Goal: Task Accomplishment & Management: Manage account settings

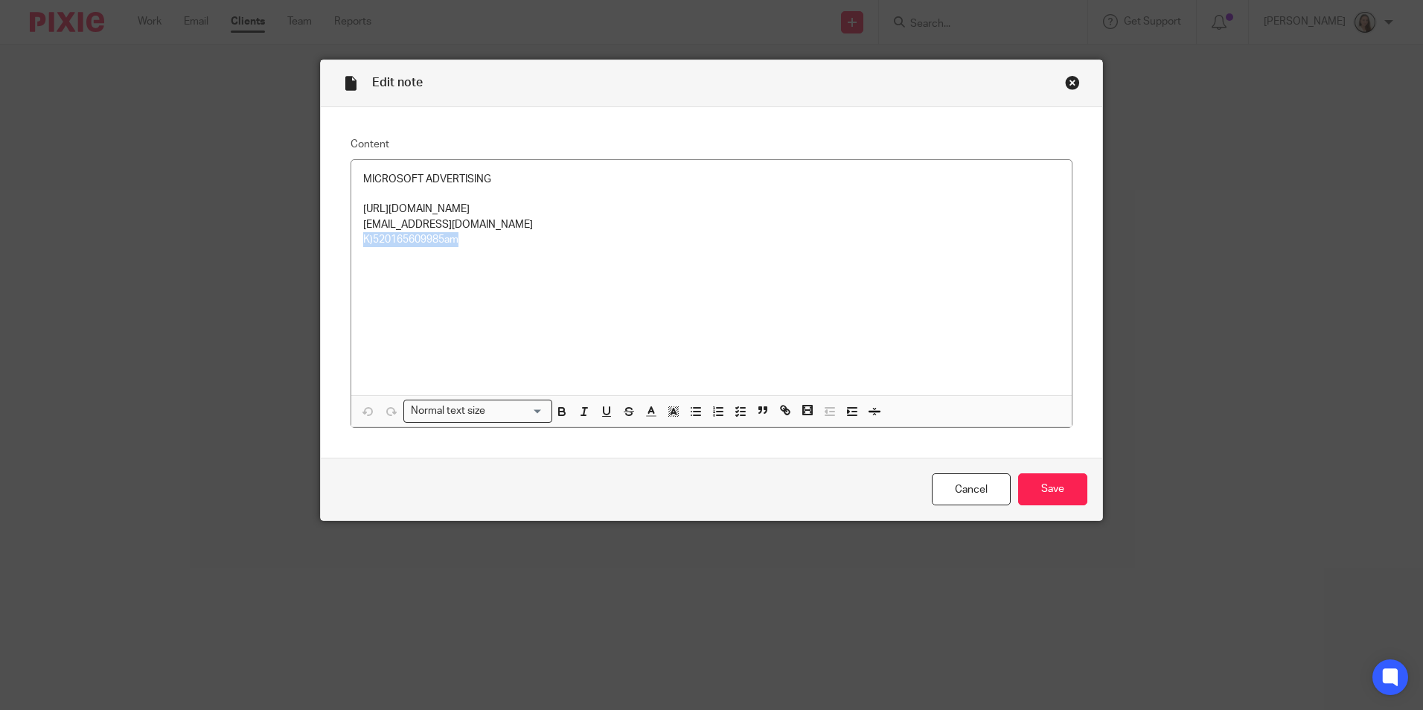
click at [1068, 83] on div "Close this dialog window" at bounding box center [1072, 82] width 15 height 15
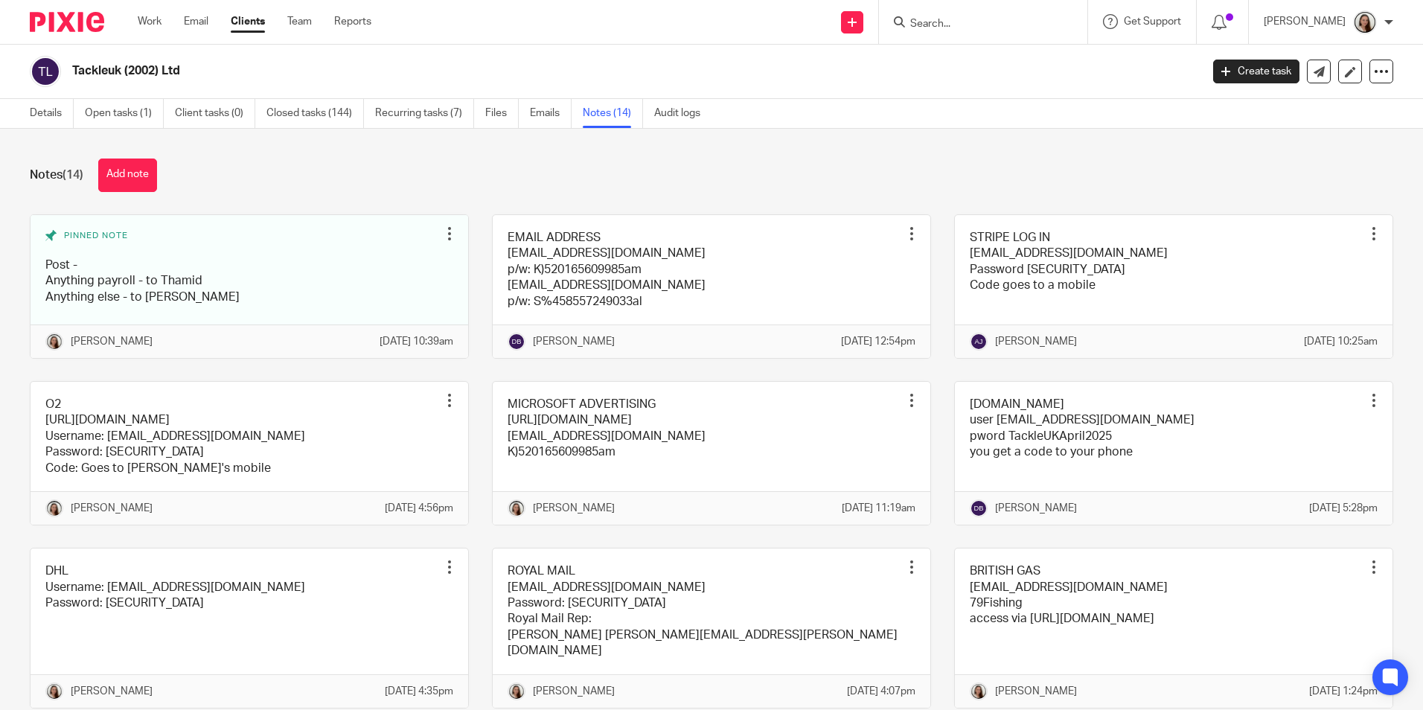
click at [970, 24] on input "Search" at bounding box center [976, 24] width 134 height 13
type input "i"
click at [706, 43] on div "Send new email Create task Add client Get Support Contact via email Check our d…" at bounding box center [909, 22] width 1030 height 44
drag, startPoint x: 191, startPoint y: 179, endPoint x: 19, endPoint y: 176, distance: 172.0
click at [19, 176] on div "Notes (14) Add note Pinned note Post - Anything payroll - to Thamid Anything el…" at bounding box center [711, 419] width 1423 height 581
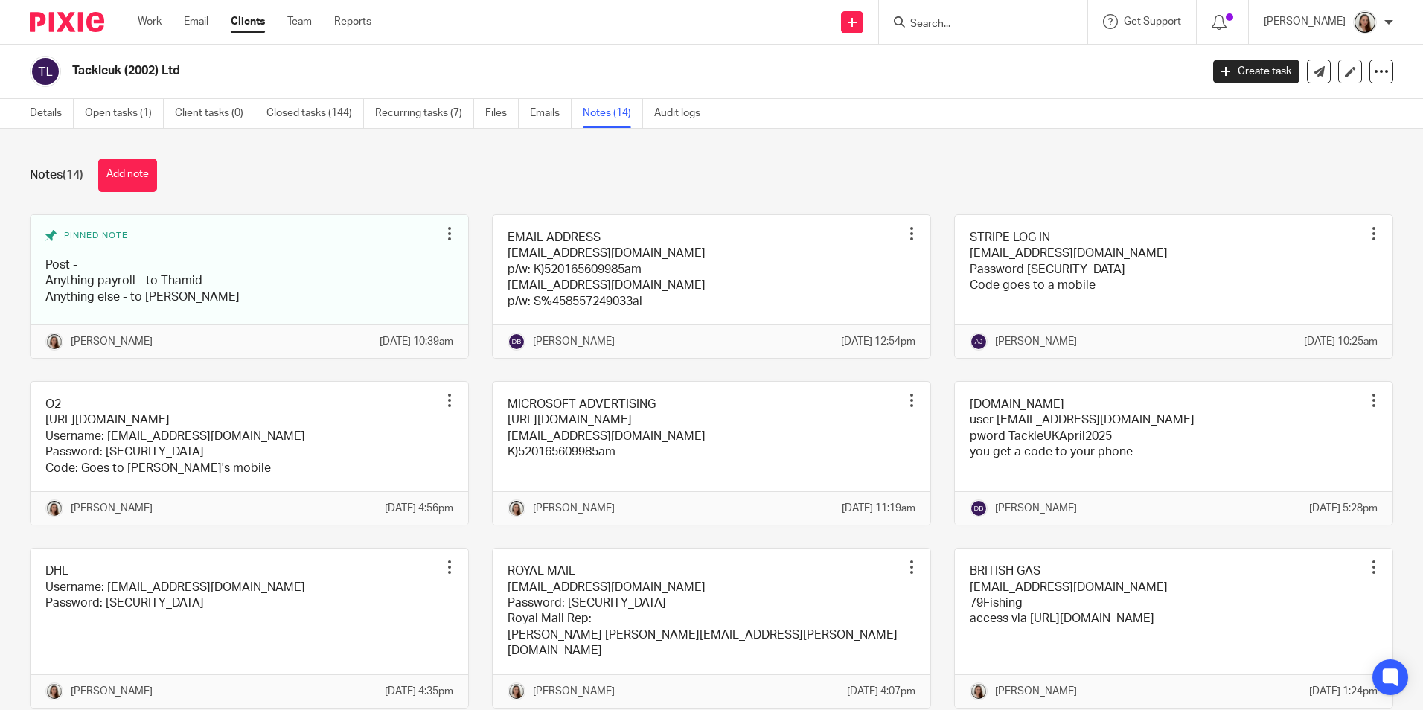
drag, startPoint x: 19, startPoint y: 176, endPoint x: 237, endPoint y: 195, distance: 218.2
click at [238, 195] on div "Notes (14) Add note Pinned note Post - Anything payroll - to Thamid Anything el…" at bounding box center [711, 419] width 1423 height 581
click at [145, 21] on link "Work" at bounding box center [150, 21] width 24 height 15
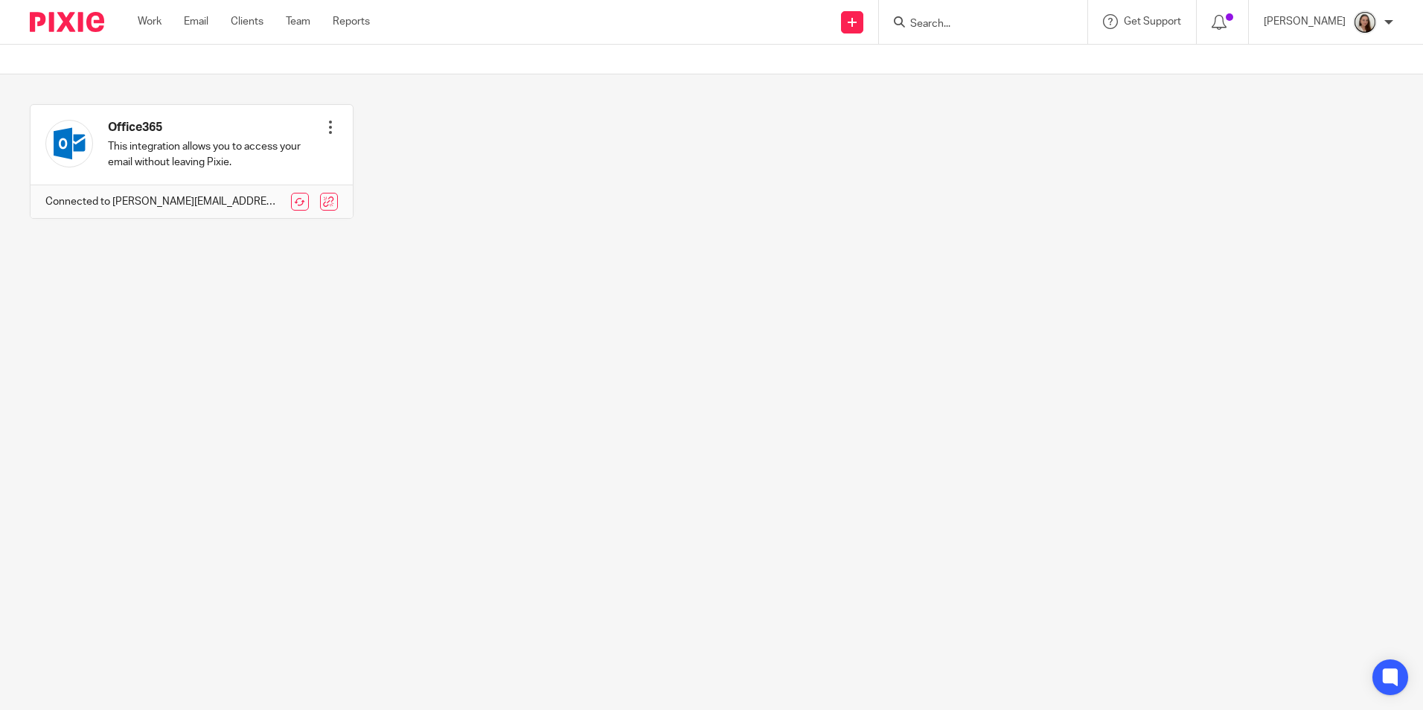
click at [965, 28] on input "Search" at bounding box center [976, 24] width 134 height 13
drag, startPoint x: 997, startPoint y: 23, endPoint x: 1007, endPoint y: 16, distance: 12.8
click at [997, 21] on input "Search" at bounding box center [976, 24] width 134 height 13
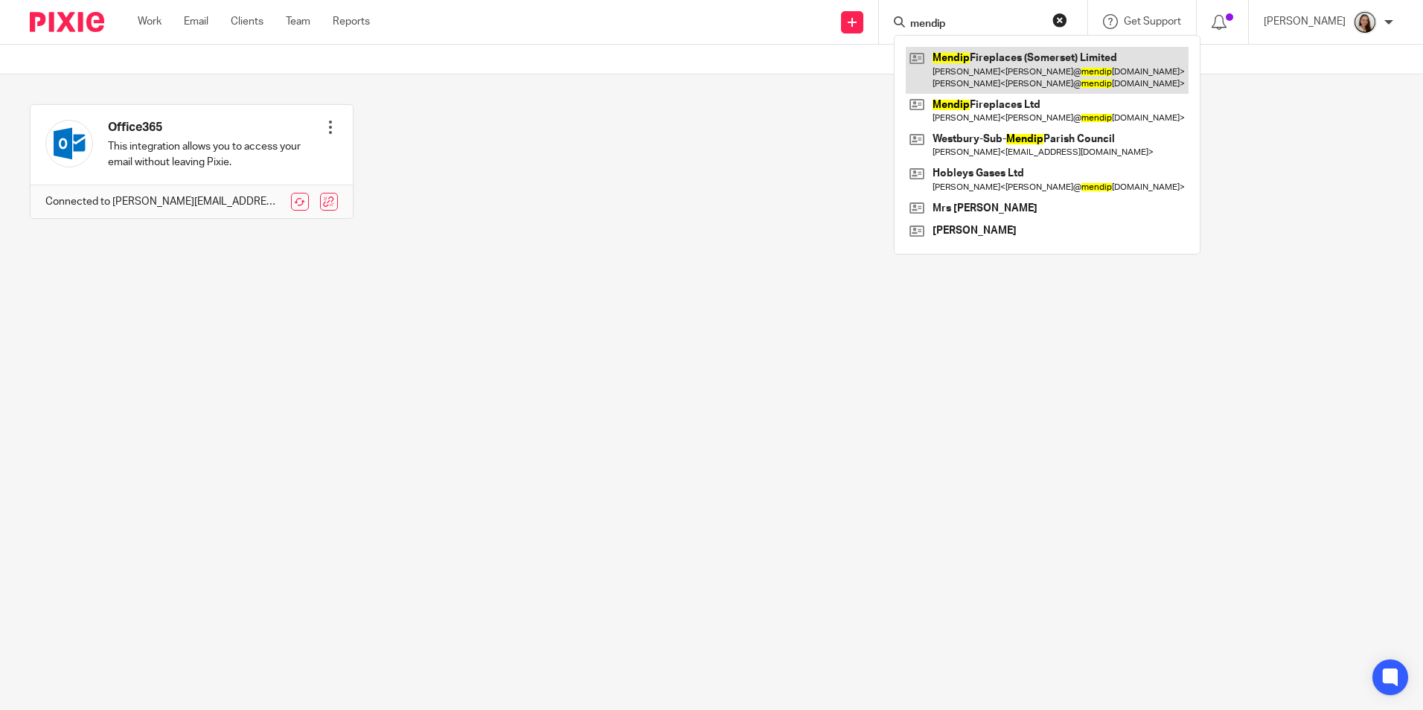
type input "mendip"
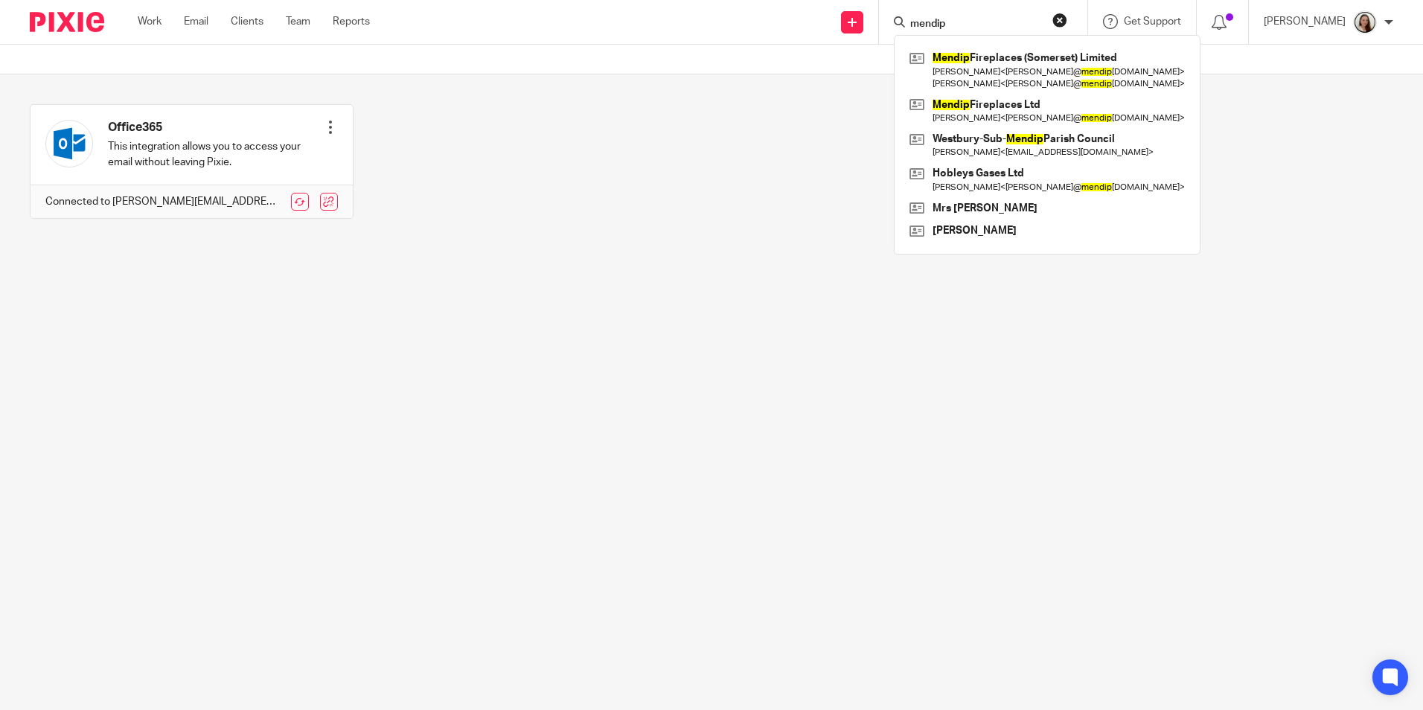
drag, startPoint x: 994, startPoint y: 63, endPoint x: 884, endPoint y: 99, distance: 116.1
click at [995, 63] on link at bounding box center [1047, 70] width 283 height 46
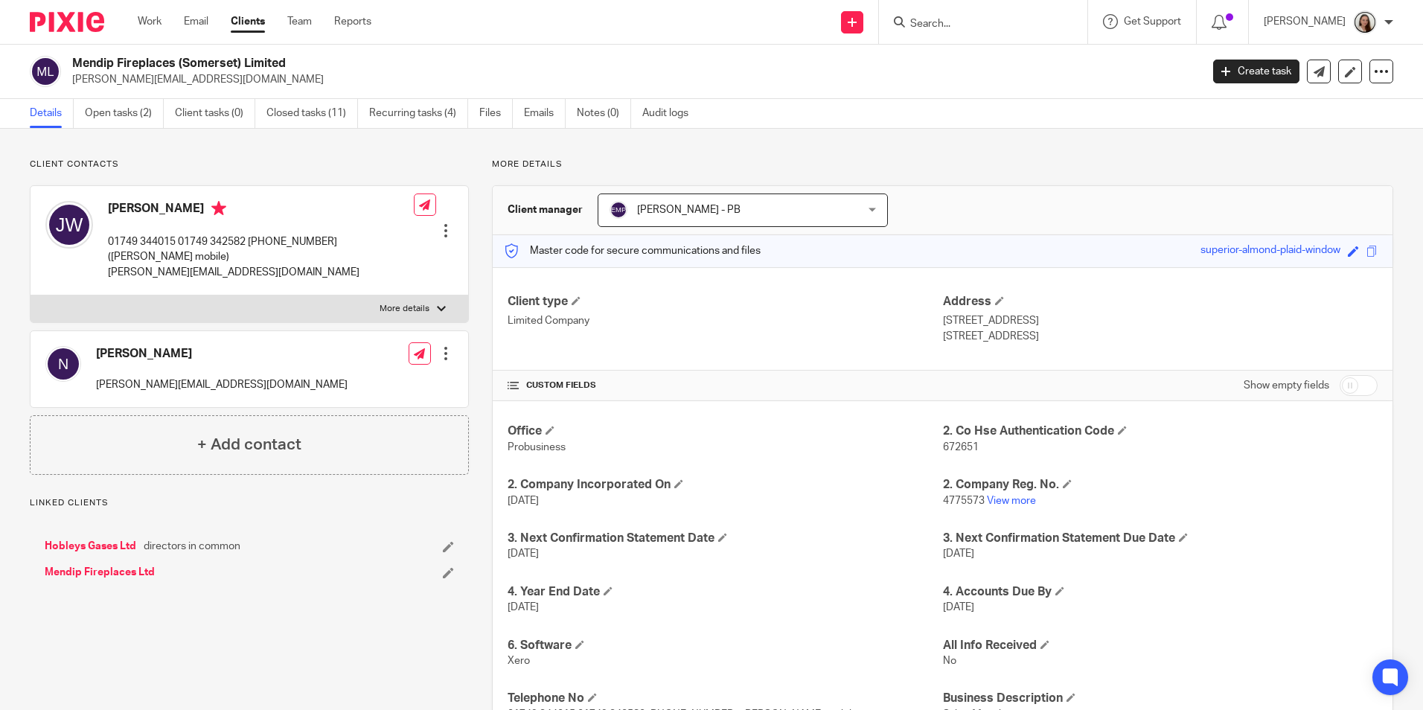
click at [986, 26] on input "Search" at bounding box center [976, 24] width 134 height 13
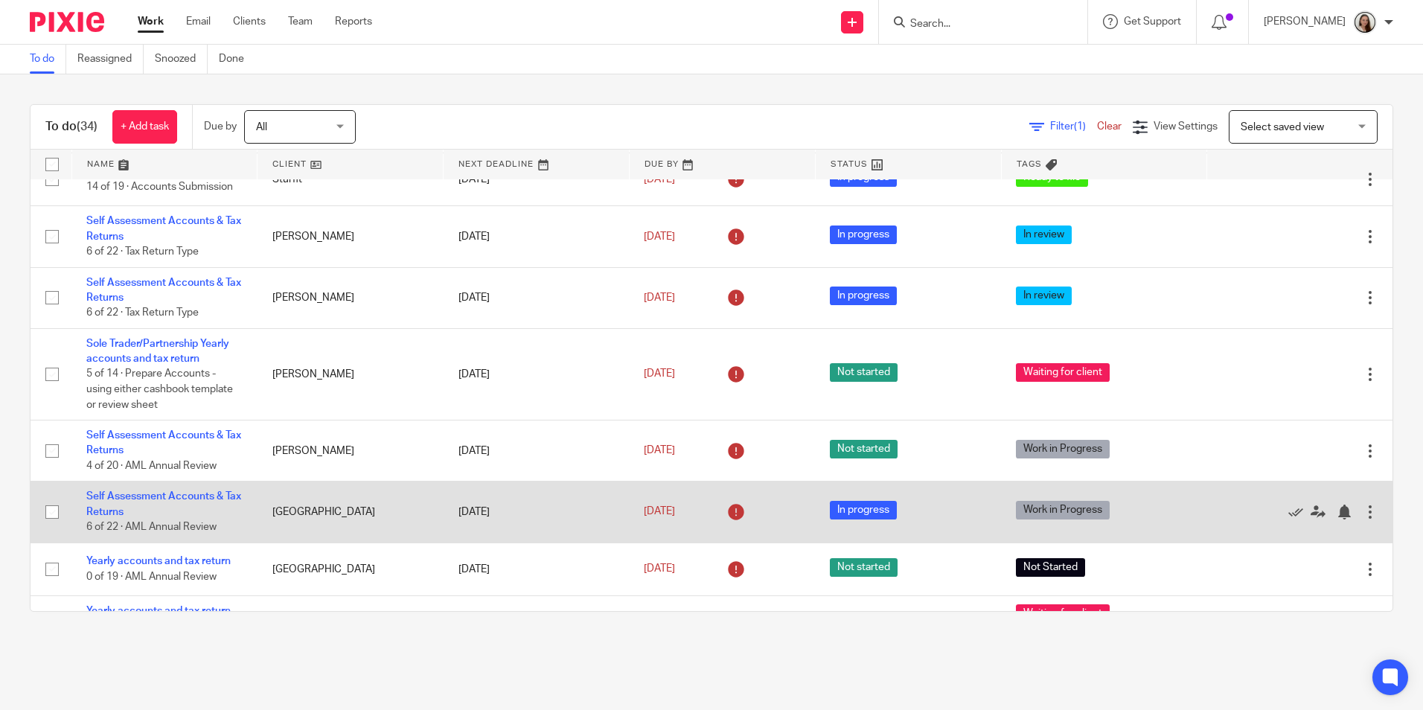
scroll to position [223, 0]
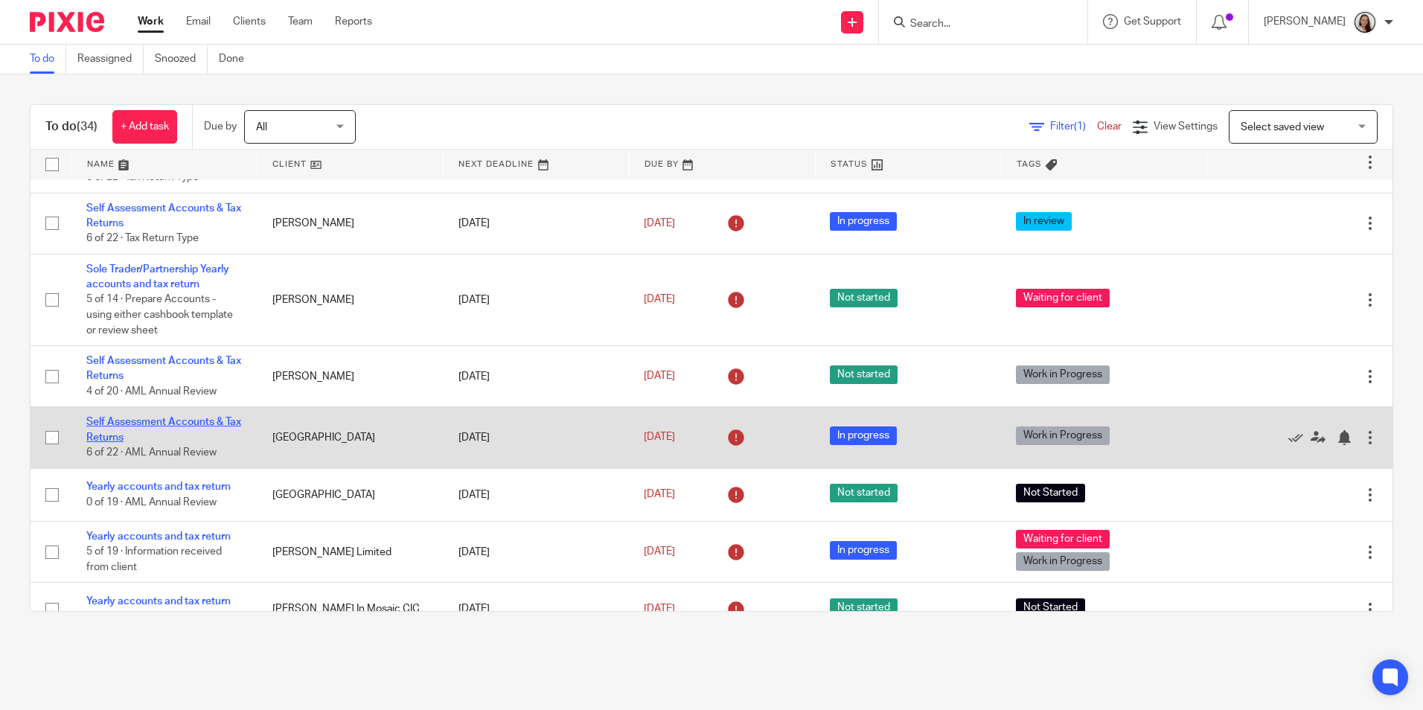
click at [165, 422] on link "Self Assessment Accounts & Tax Returns" at bounding box center [163, 429] width 155 height 25
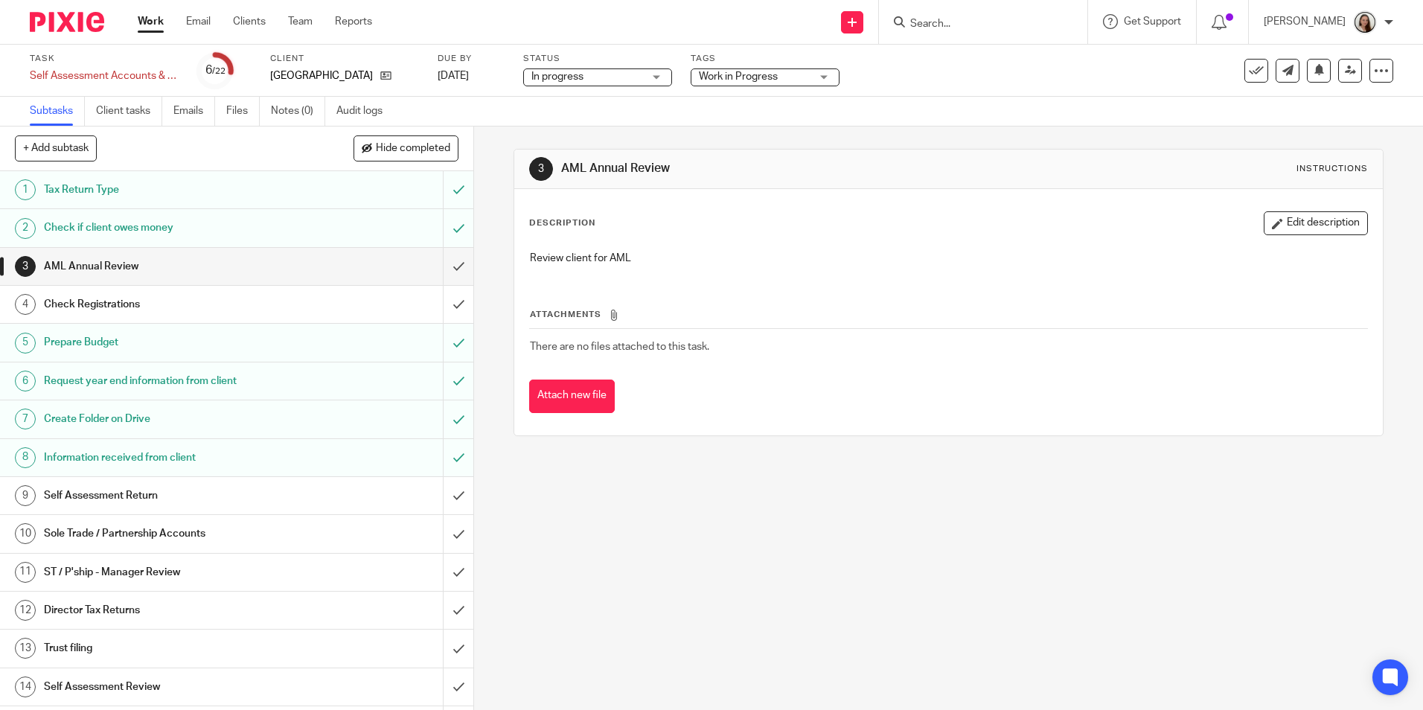
click at [732, 67] on div "Tags Work in Progress Urgent Not Started Records received Incomplete records re…" at bounding box center [765, 71] width 149 height 36
click at [739, 77] on span "Work in Progress" at bounding box center [738, 76] width 79 height 10
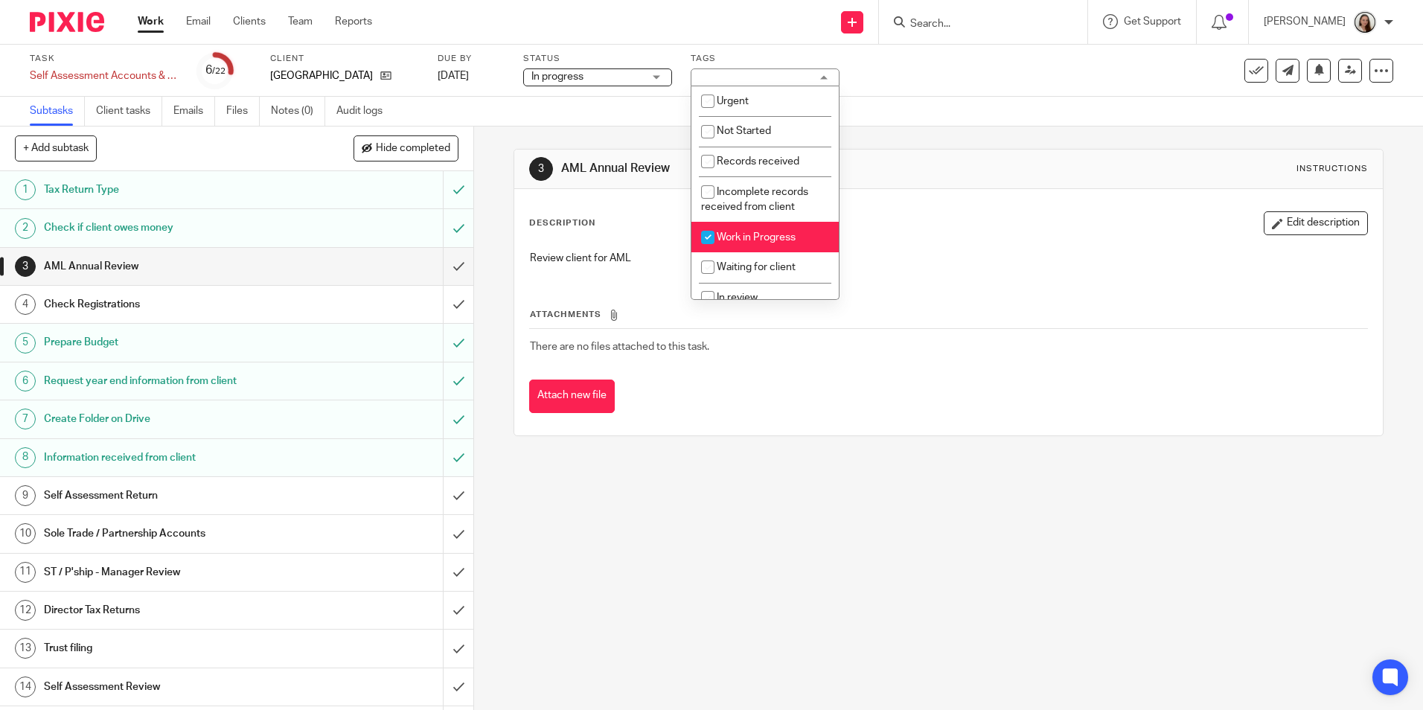
click at [752, 229] on li "Work in Progress" at bounding box center [765, 237] width 147 height 31
checkbox input "false"
click at [770, 262] on span "Waiting for client" at bounding box center [756, 267] width 79 height 10
checkbox input "true"
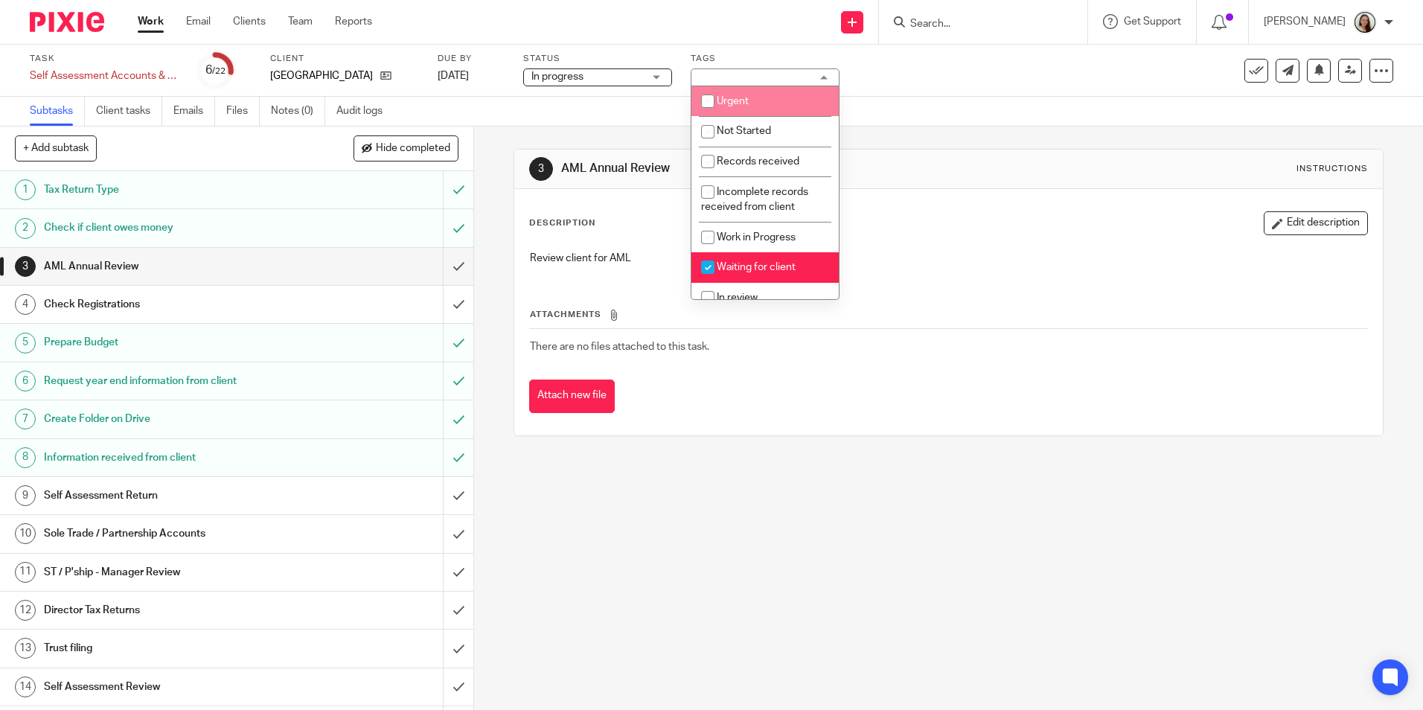
click at [784, 77] on div "Waiting for client" at bounding box center [765, 77] width 149 height 18
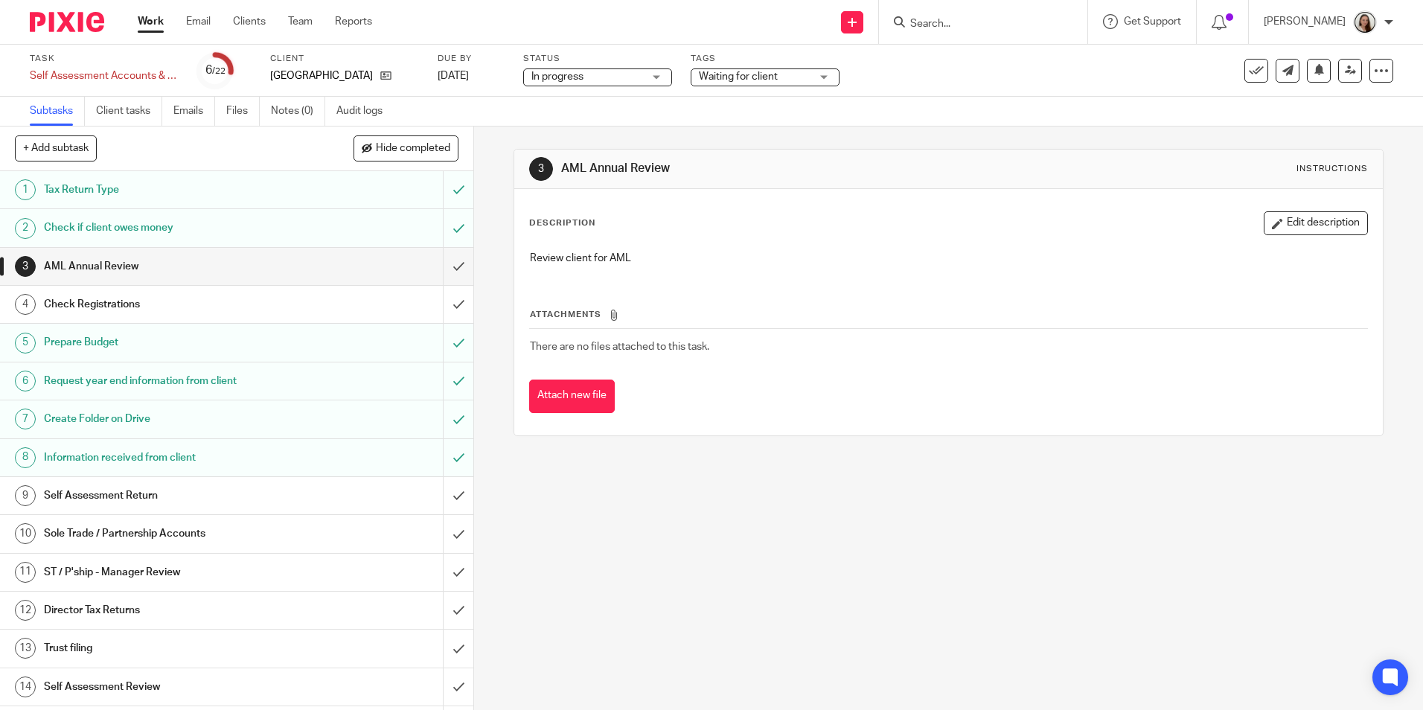
click at [740, 468] on div "3 AML Annual Review Instructions Description Edit description Review client for…" at bounding box center [948, 419] width 949 height 584
click at [150, 25] on link "Work" at bounding box center [151, 21] width 26 height 15
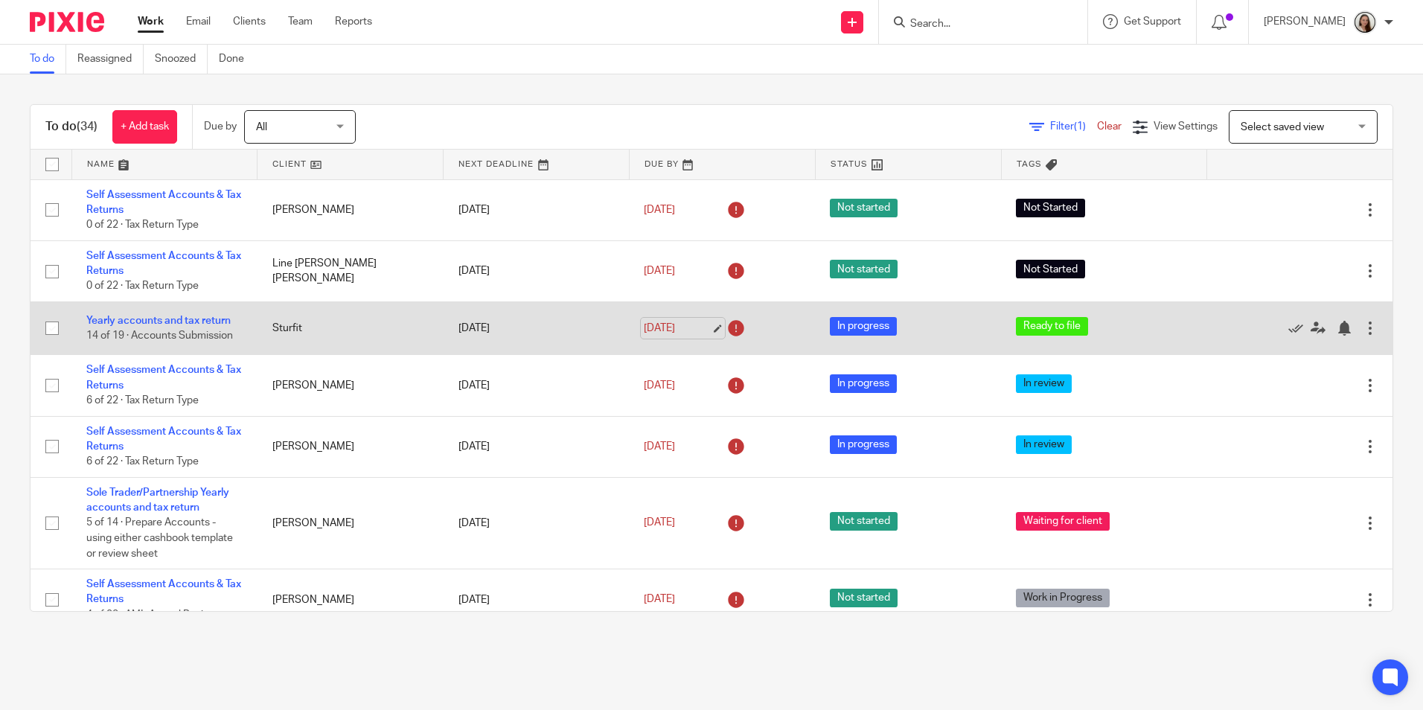
click at [670, 325] on link "[DATE]" at bounding box center [677, 329] width 67 height 16
click at [159, 319] on link "Yearly accounts and tax return" at bounding box center [158, 321] width 144 height 10
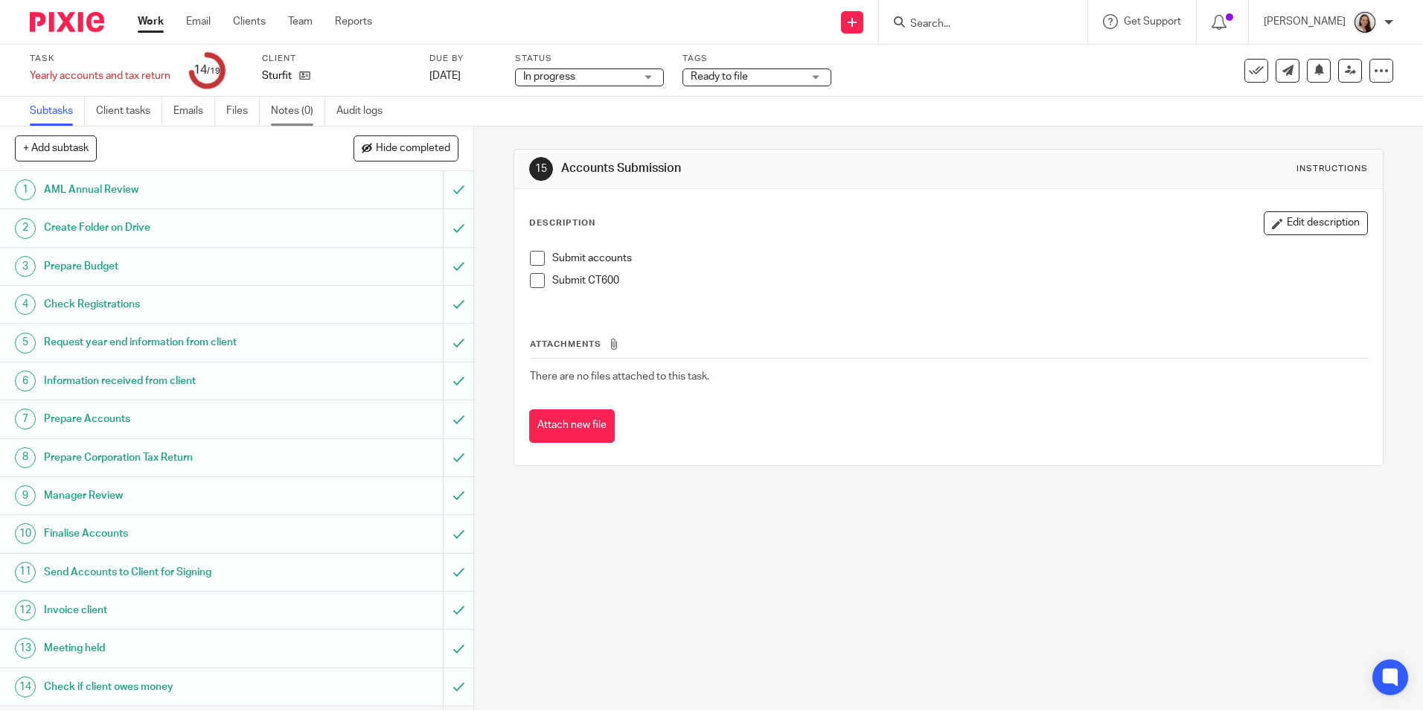
click at [319, 100] on link "Notes (0)" at bounding box center [298, 111] width 54 height 29
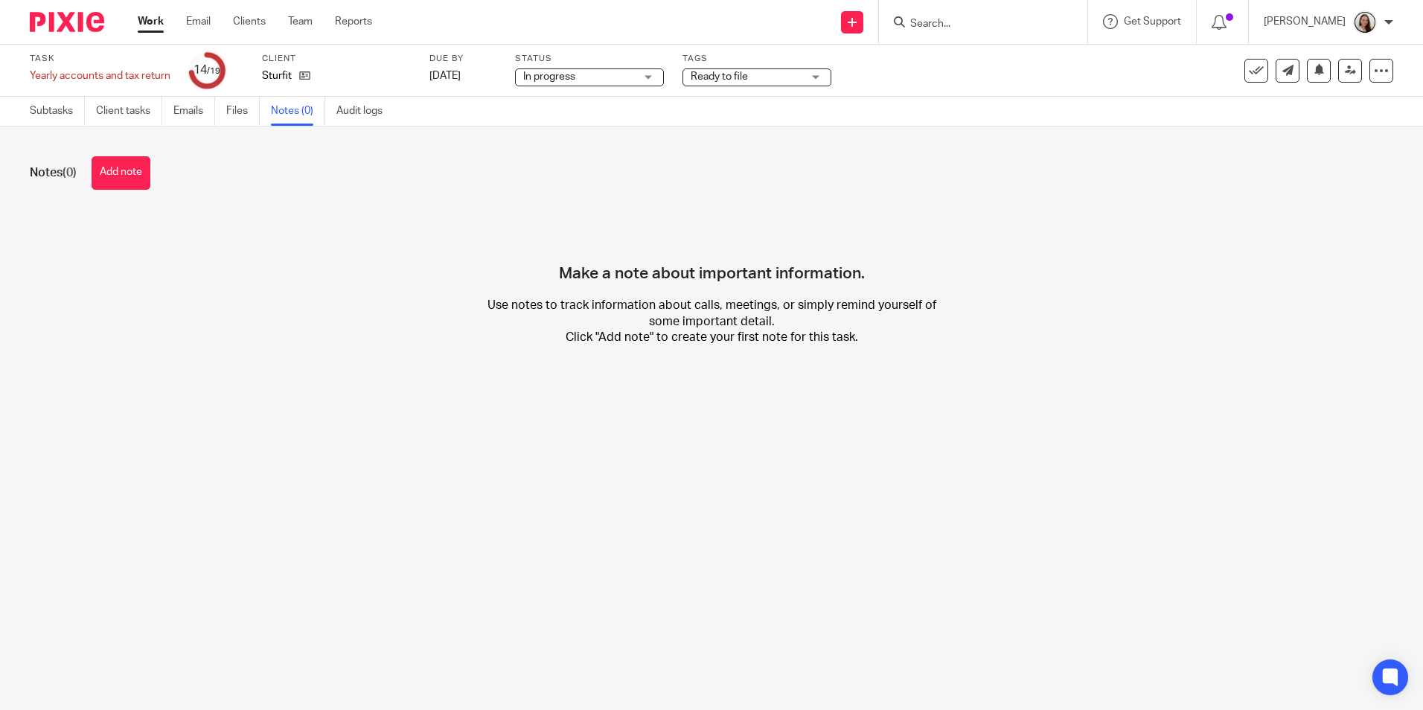
click at [126, 175] on button "Add note" at bounding box center [121, 172] width 59 height 33
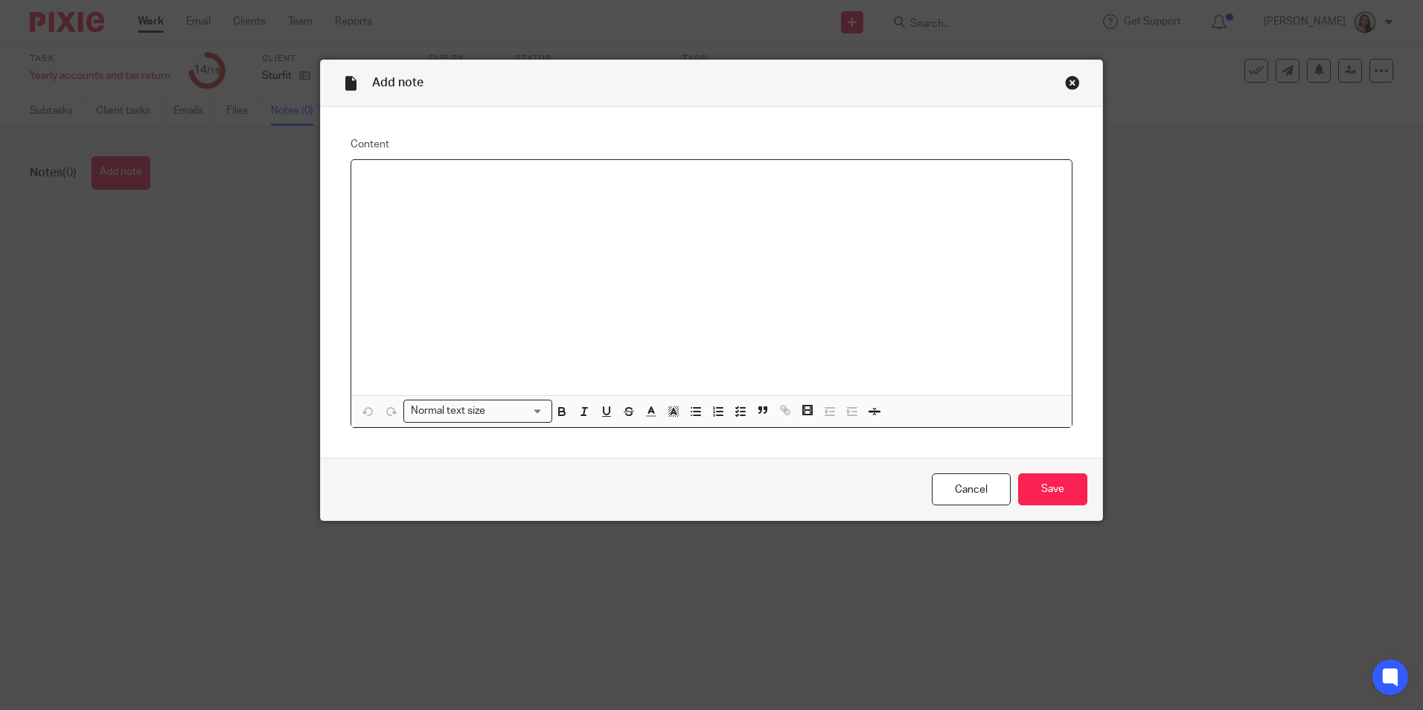
click at [450, 234] on div at bounding box center [711, 277] width 721 height 235
click at [1018, 493] on input "Save" at bounding box center [1052, 489] width 69 height 32
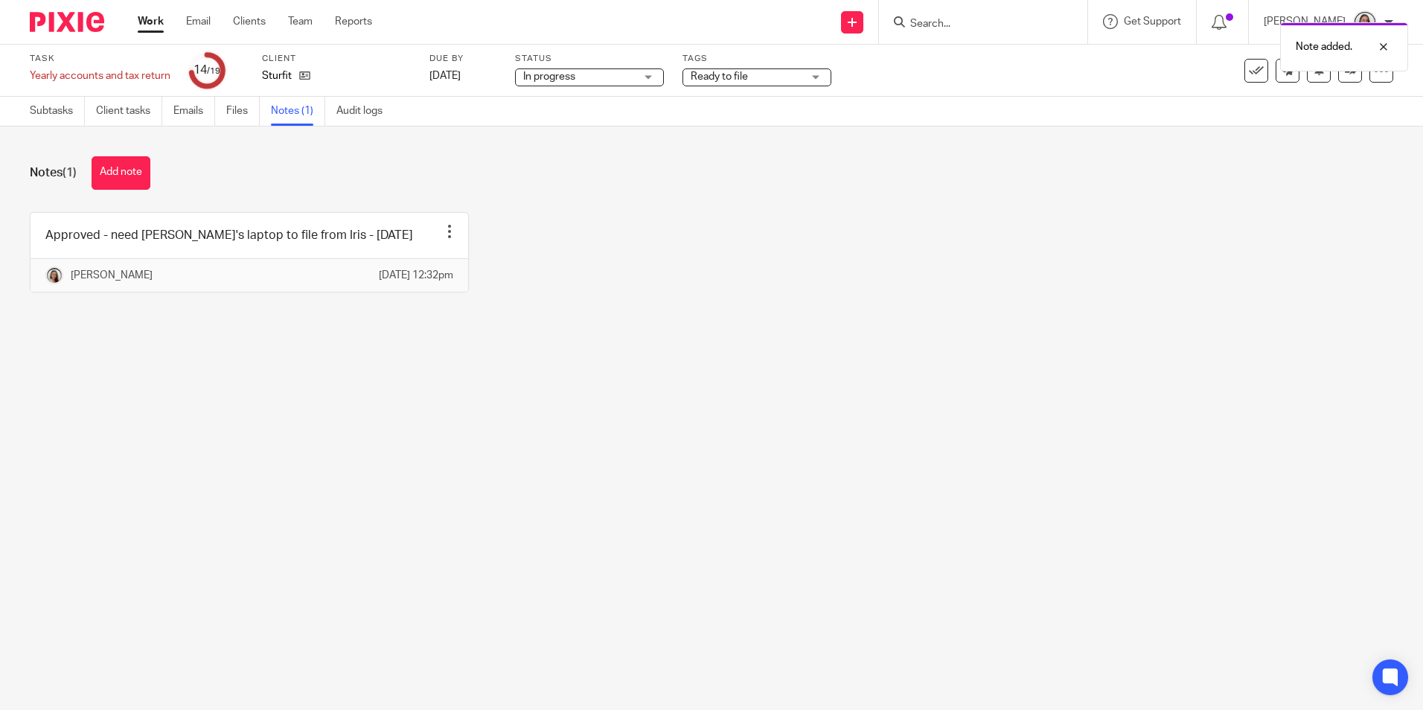
click at [153, 20] on link "Work" at bounding box center [151, 21] width 26 height 15
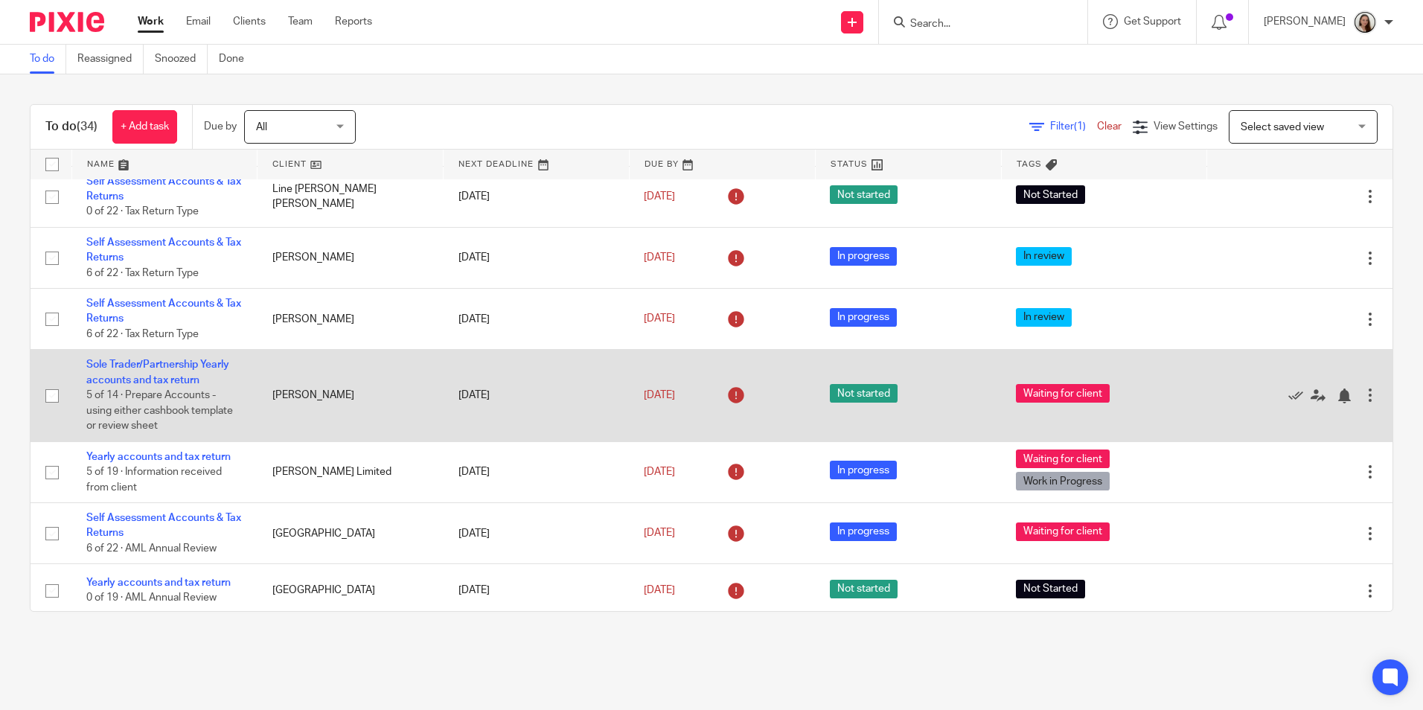
scroll to position [149, 0]
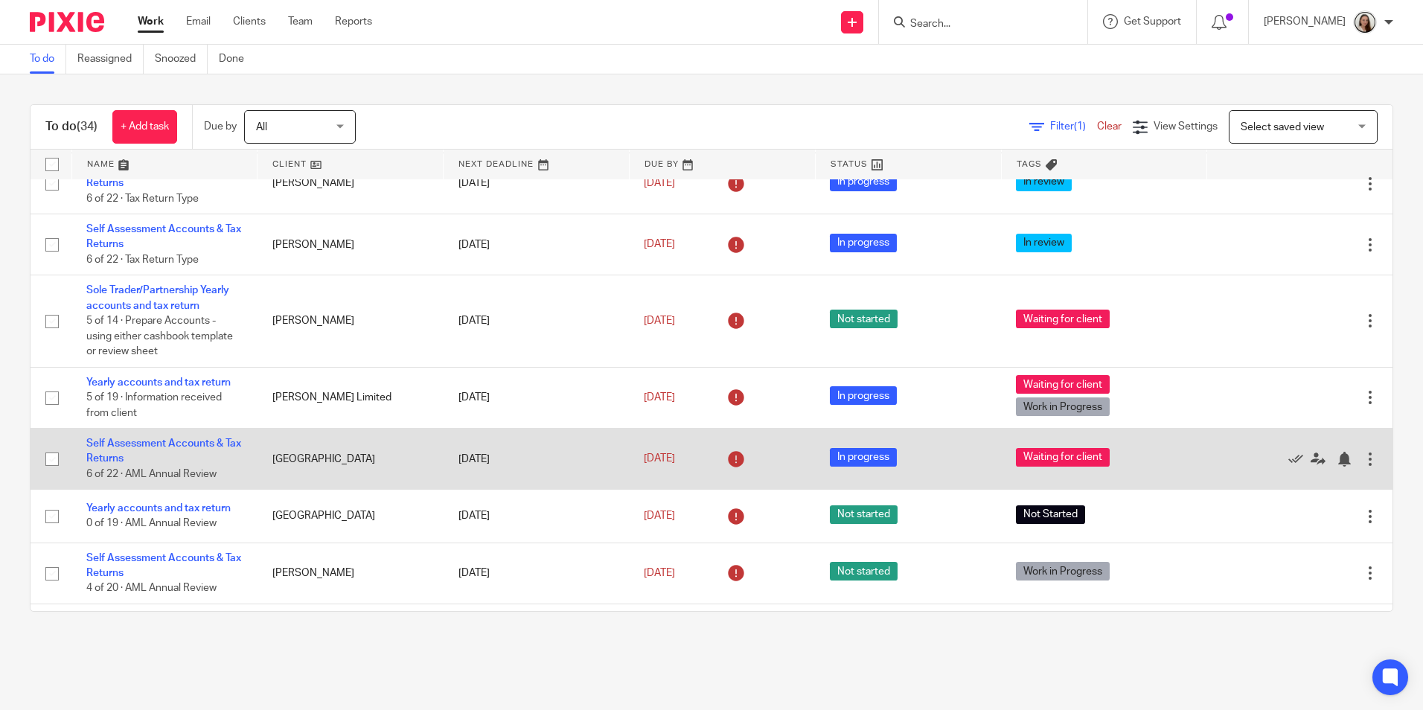
click at [191, 436] on td "Self Assessment Accounts & Tax Returns 6 of 22 · AML Annual Review" at bounding box center [164, 459] width 186 height 61
click at [193, 447] on link "Self Assessment Accounts & Tax Returns" at bounding box center [163, 450] width 155 height 25
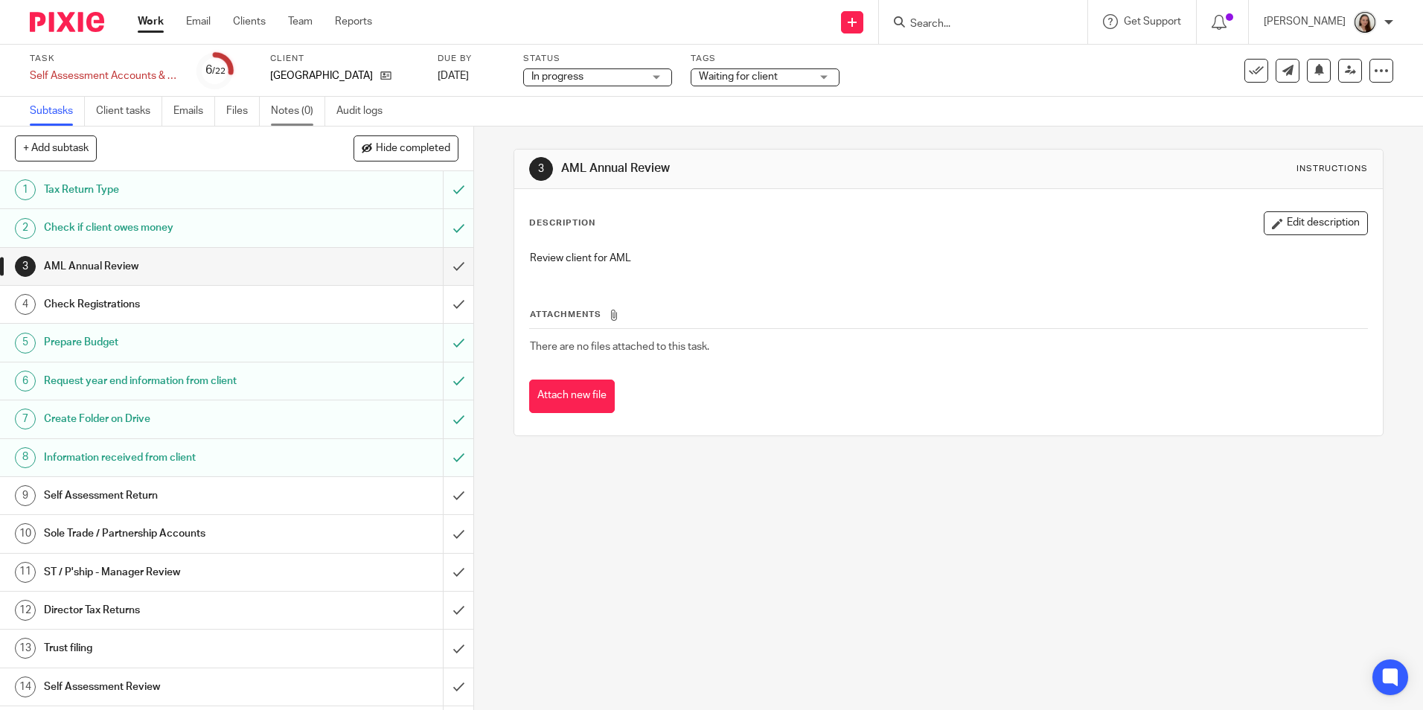
click at [287, 113] on link "Notes (0)" at bounding box center [298, 111] width 54 height 29
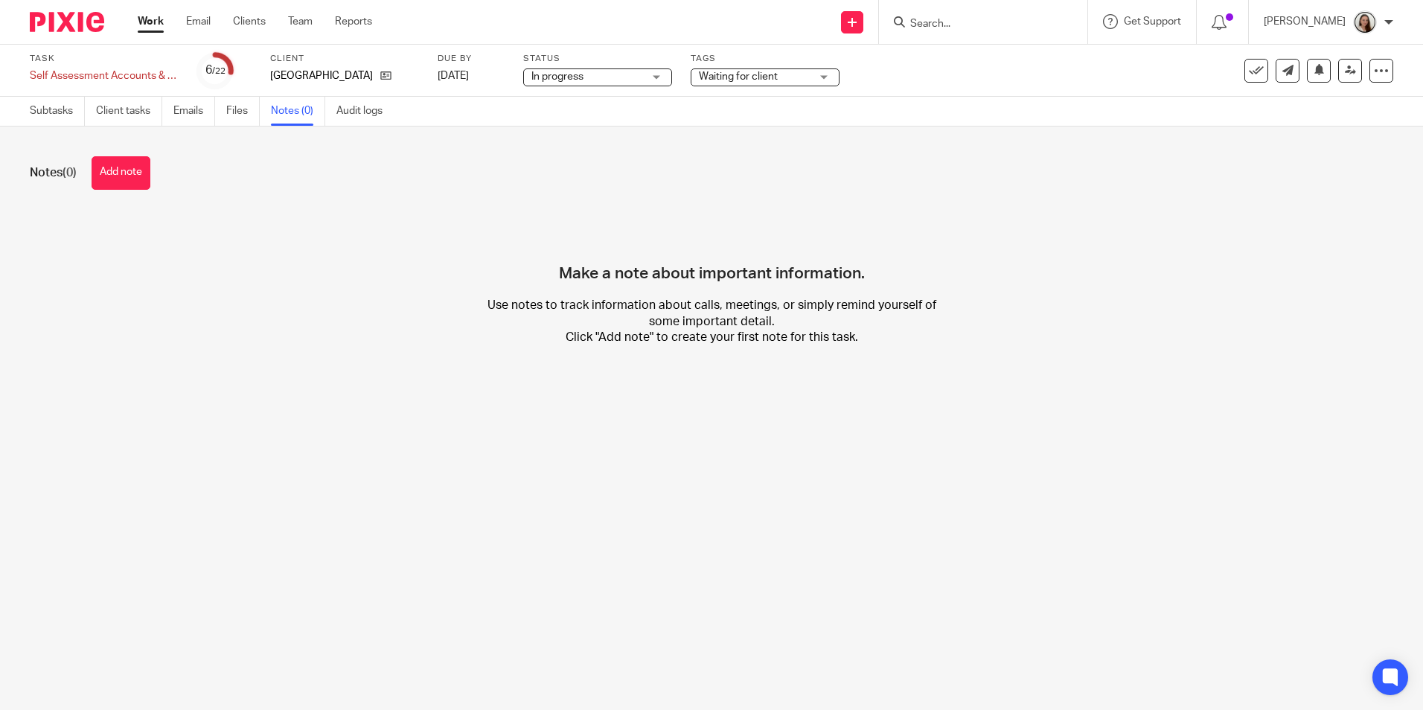
click at [120, 176] on button "Add note" at bounding box center [121, 172] width 59 height 33
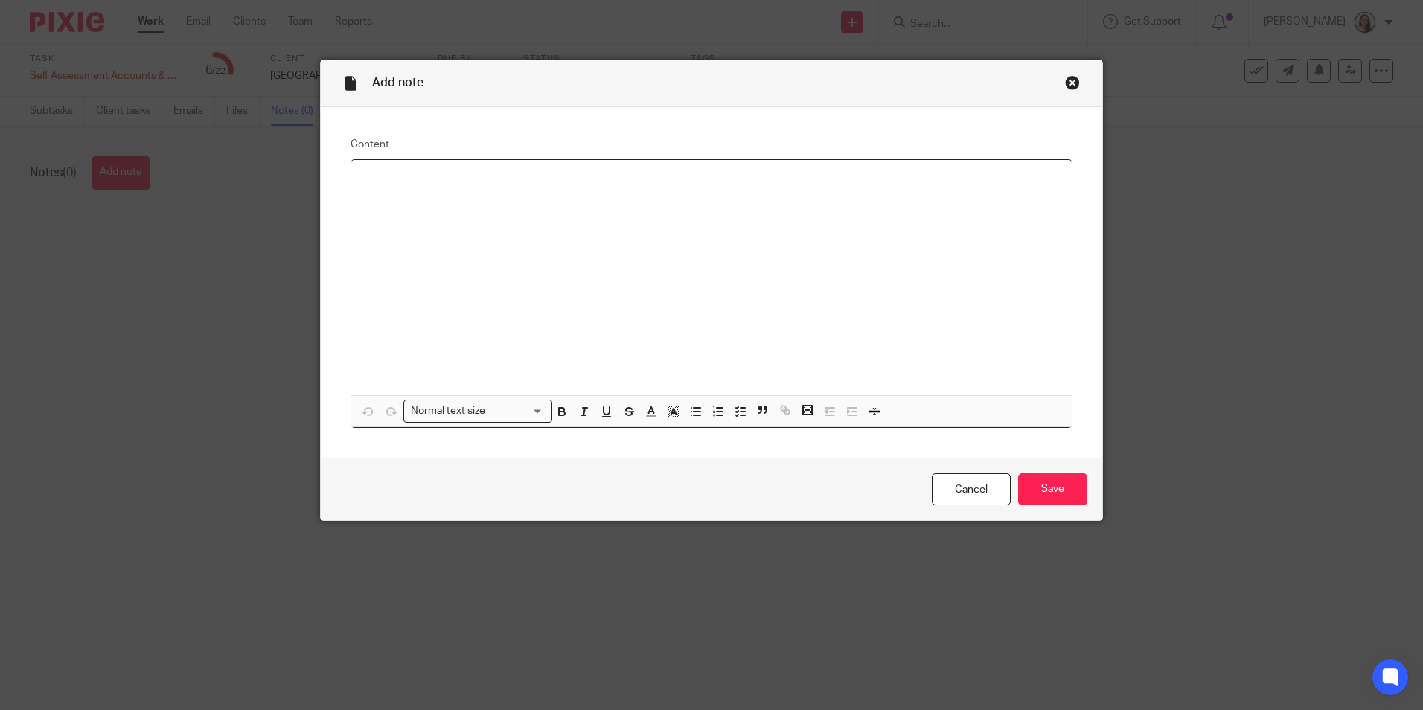
click at [465, 212] on div at bounding box center [711, 277] width 721 height 235
click at [1049, 486] on input "Save" at bounding box center [1052, 489] width 69 height 32
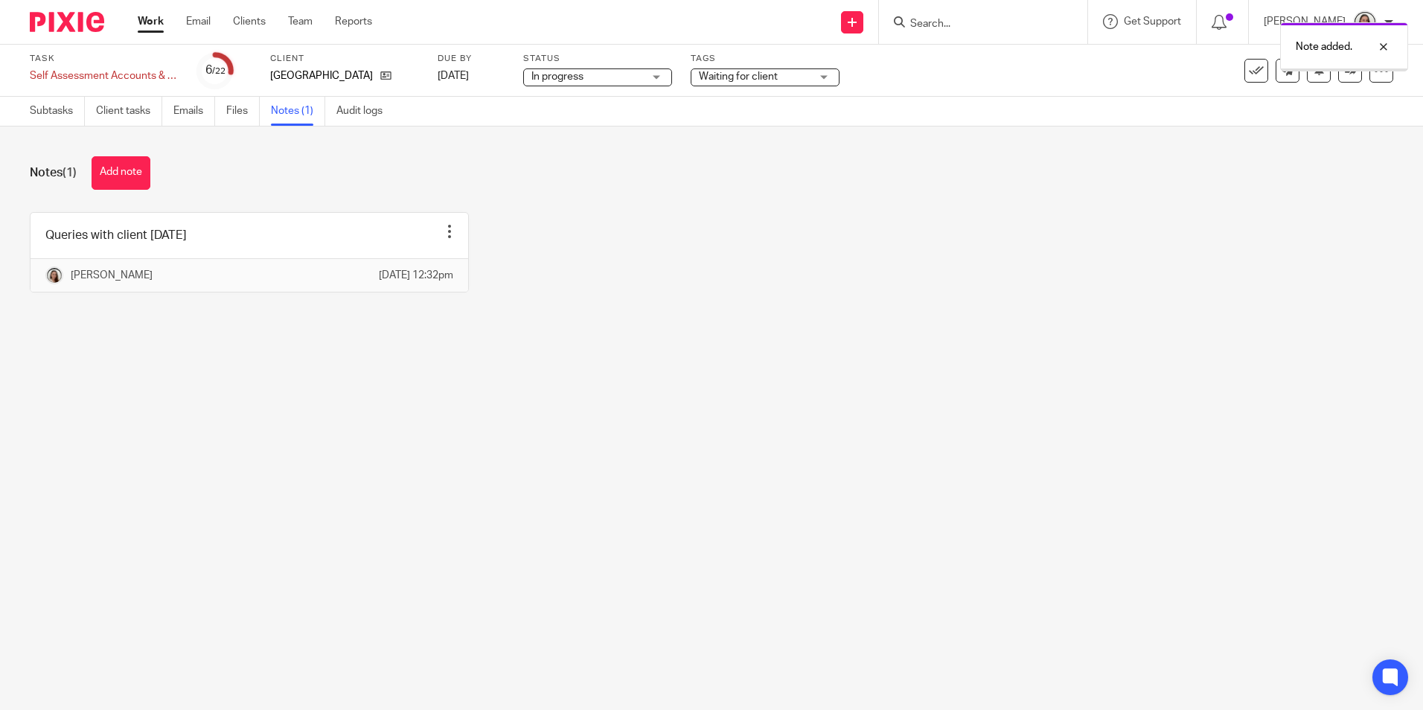
click at [143, 22] on link "Work" at bounding box center [151, 21] width 26 height 15
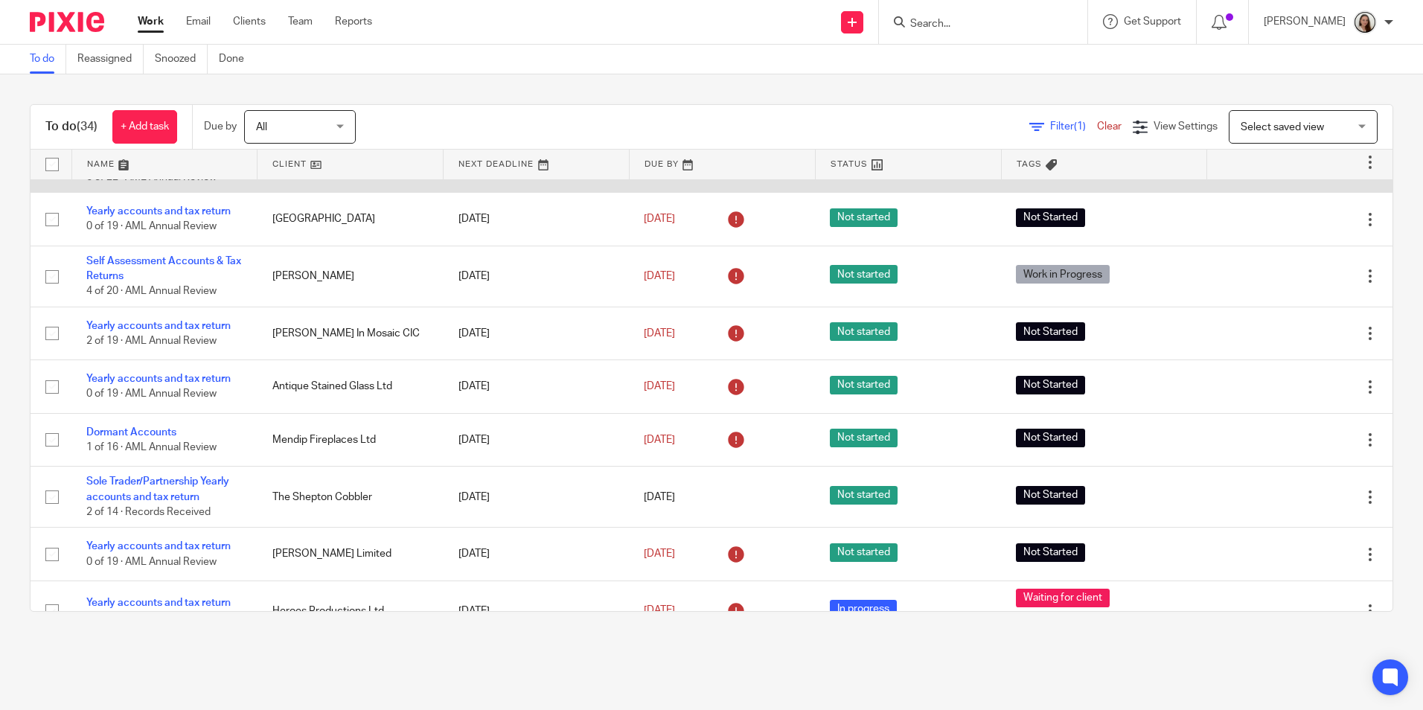
scroll to position [447, 0]
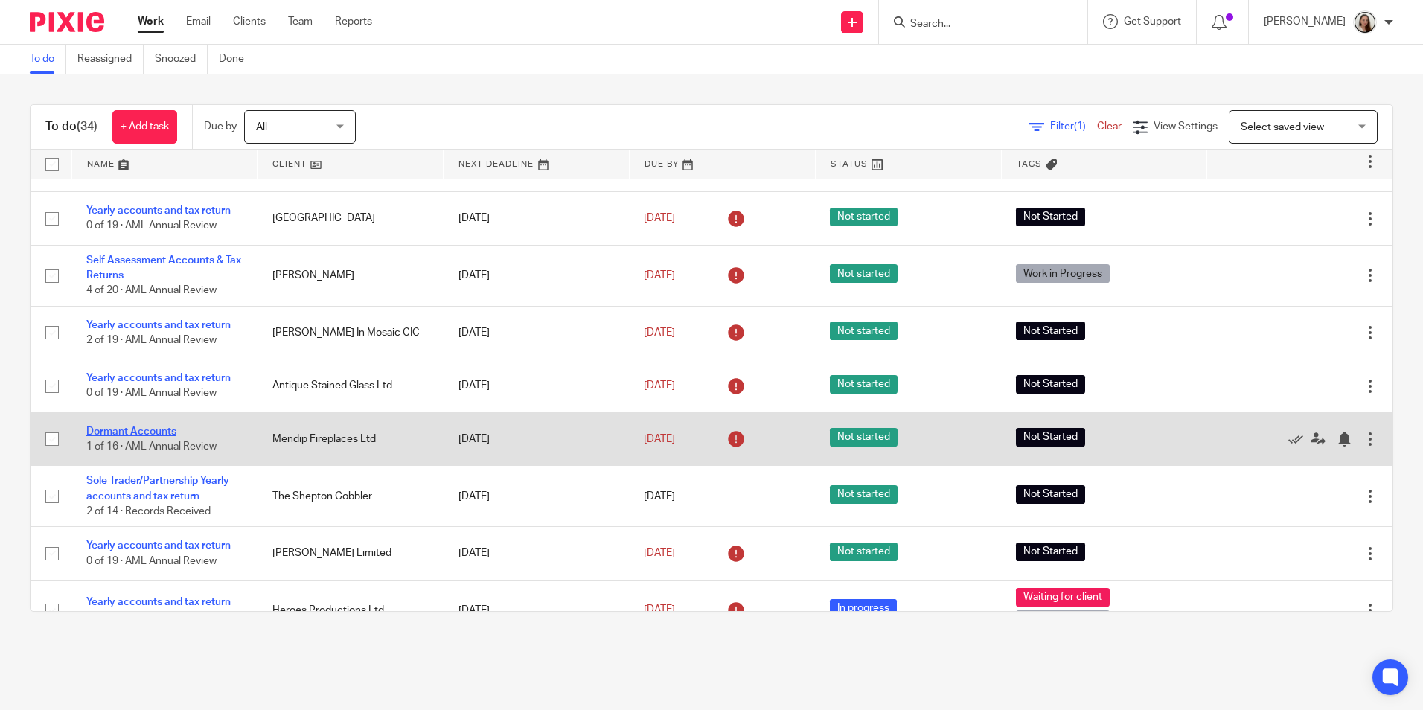
click at [128, 432] on link "Dormant Accounts" at bounding box center [131, 432] width 90 height 10
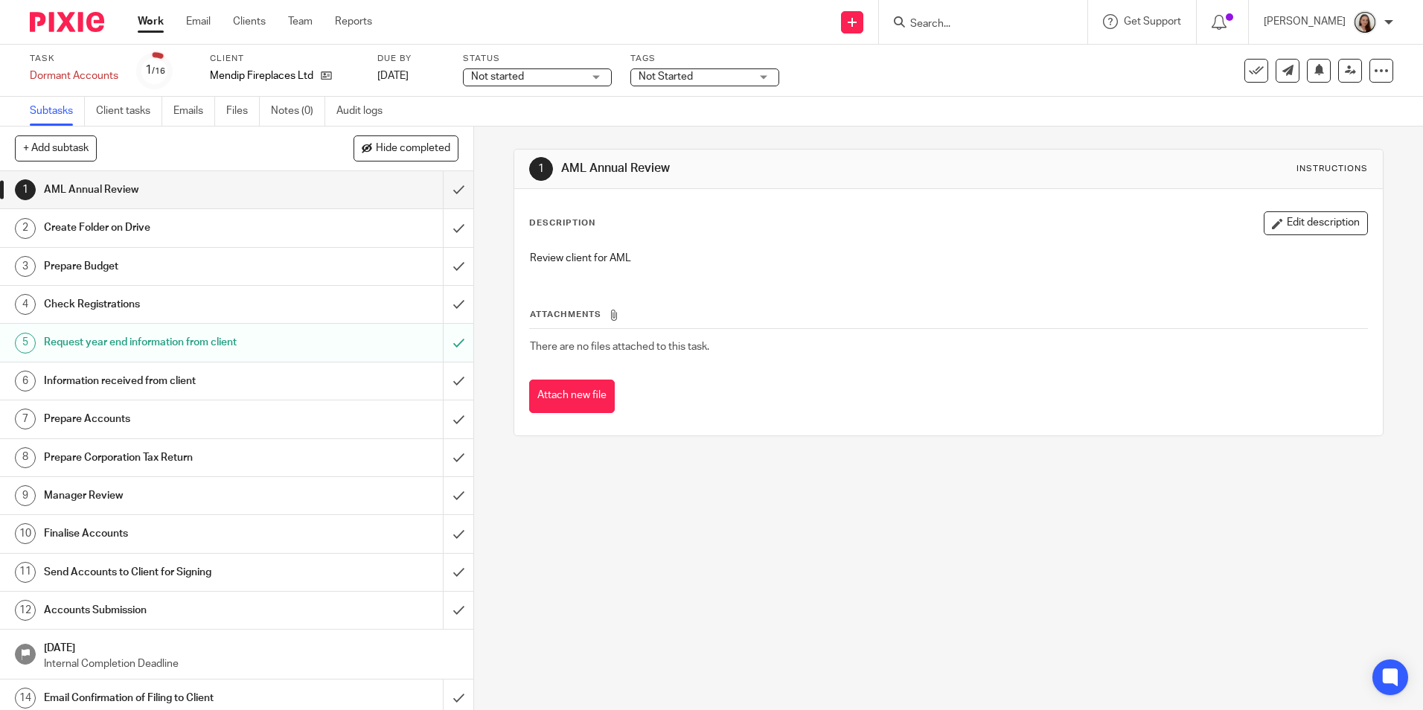
drag, startPoint x: 545, startPoint y: 80, endPoint x: 544, endPoint y: 96, distance: 16.4
click at [543, 78] on span "Not started" at bounding box center [527, 77] width 112 height 16
drag, startPoint x: 529, startPoint y: 119, endPoint x: 575, endPoint y: 106, distance: 47.3
click at [529, 119] on li "In progress" at bounding box center [537, 131] width 147 height 31
click at [677, 60] on label "Tags" at bounding box center [705, 59] width 149 height 12
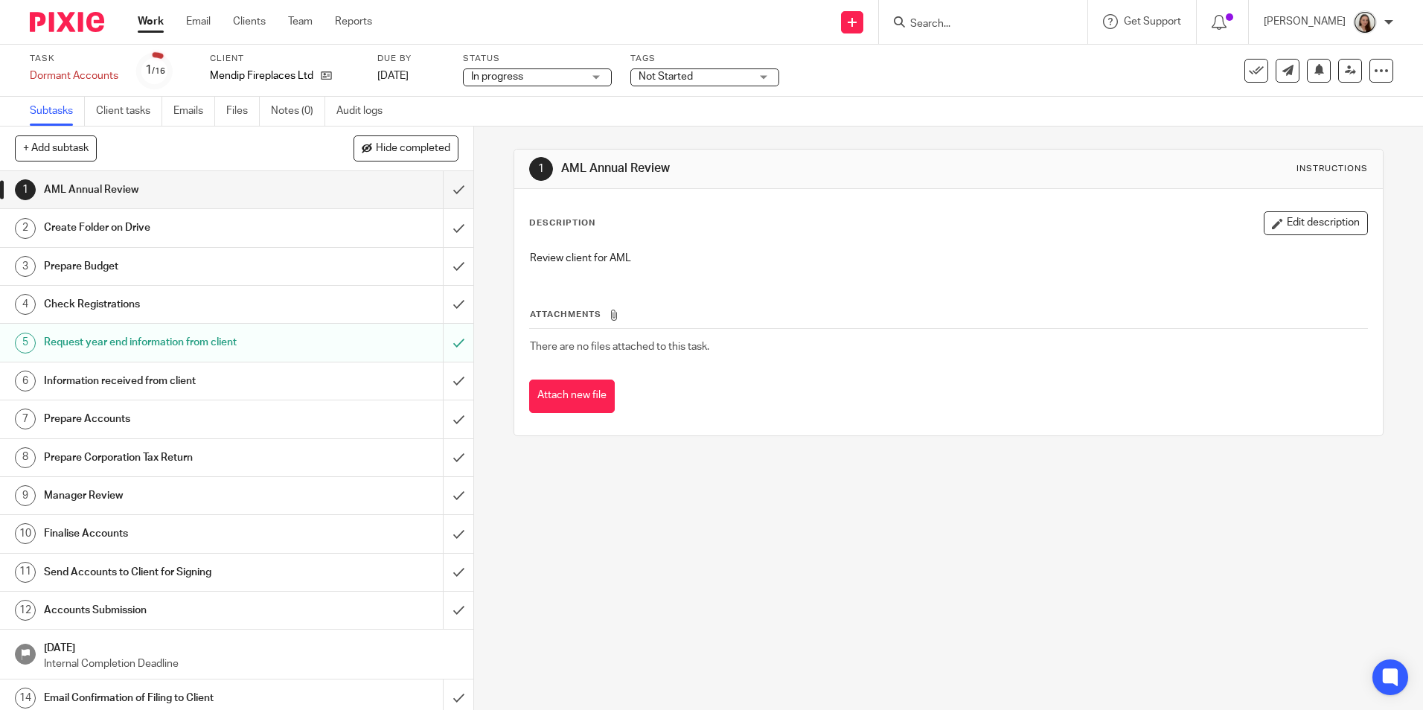
click at [677, 74] on span "Not Started" at bounding box center [666, 76] width 54 height 10
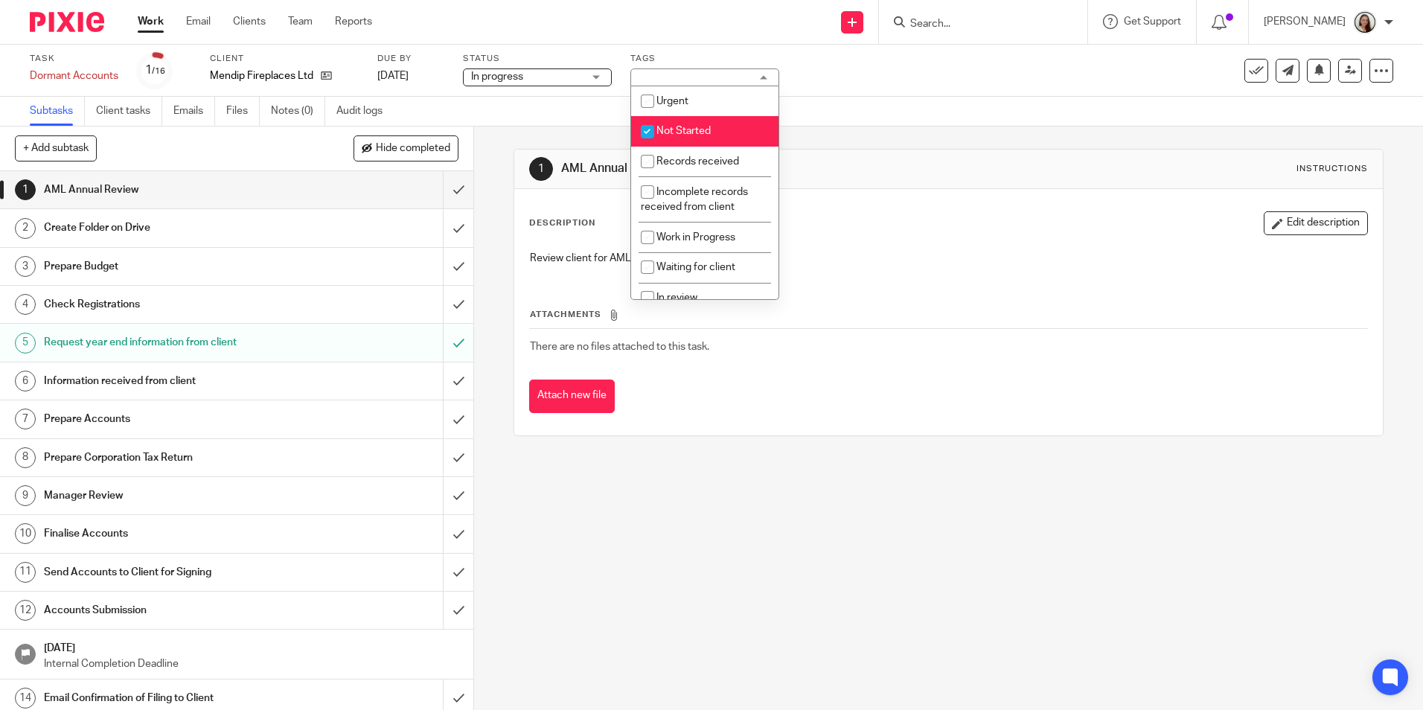
click at [680, 127] on span "Not Started" at bounding box center [684, 131] width 54 height 10
checkbox input "false"
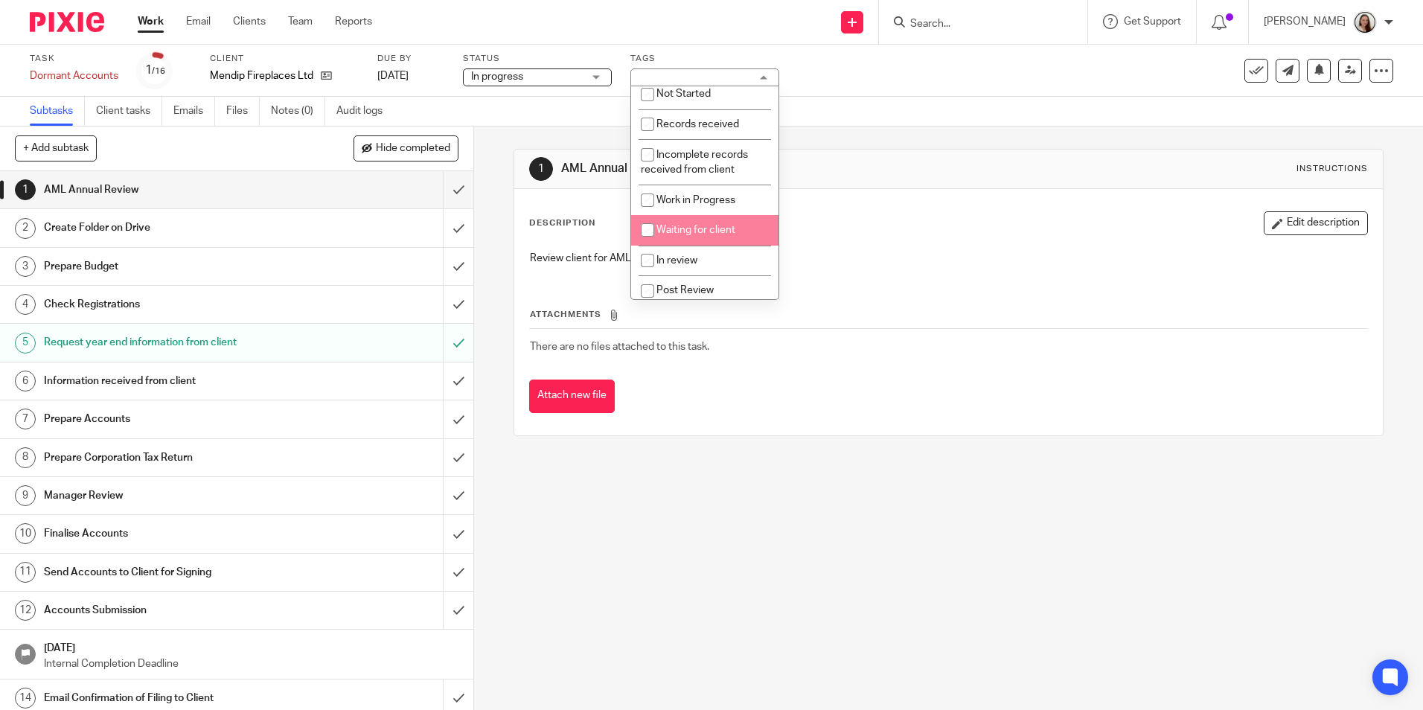
scroll to position [74, 0]
click at [692, 230] on li "In review" at bounding box center [704, 223] width 147 height 31
checkbox input "true"
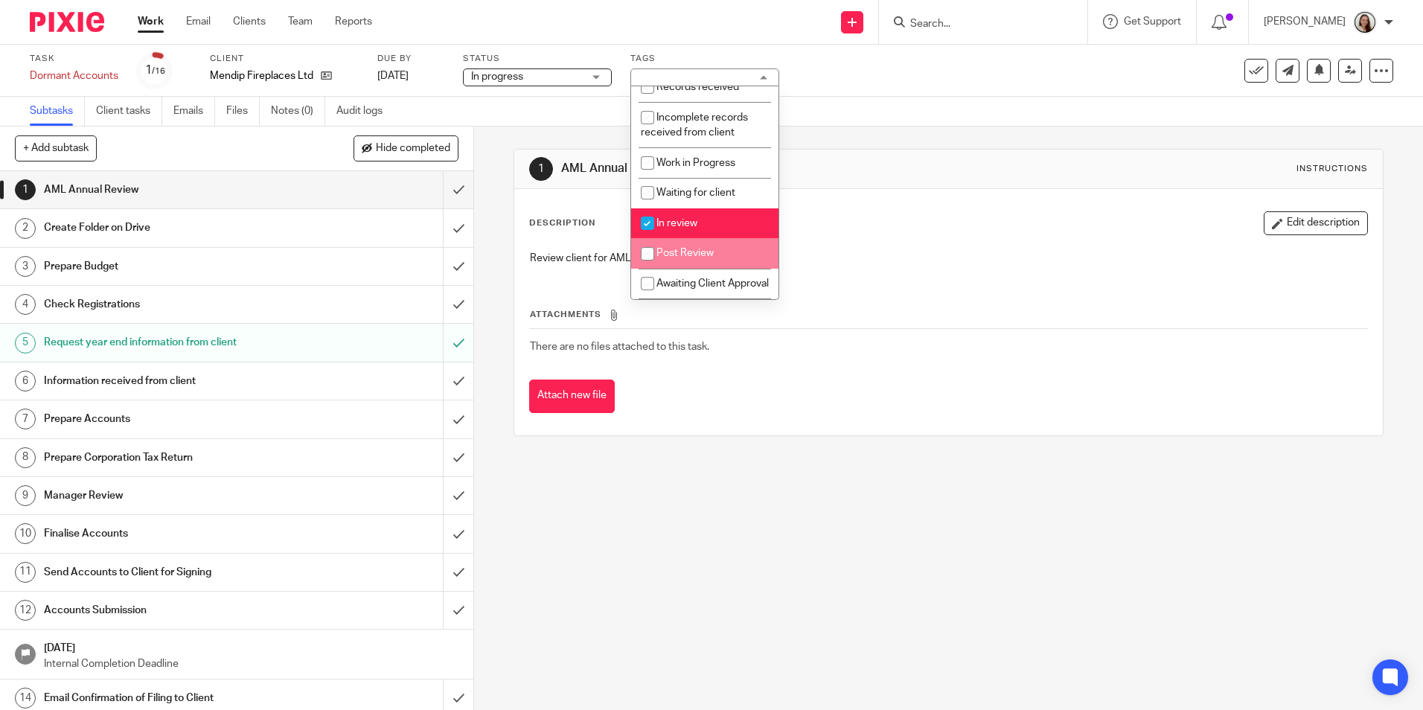
click at [878, 268] on div "Review client for AML" at bounding box center [949, 259] width 852 height 33
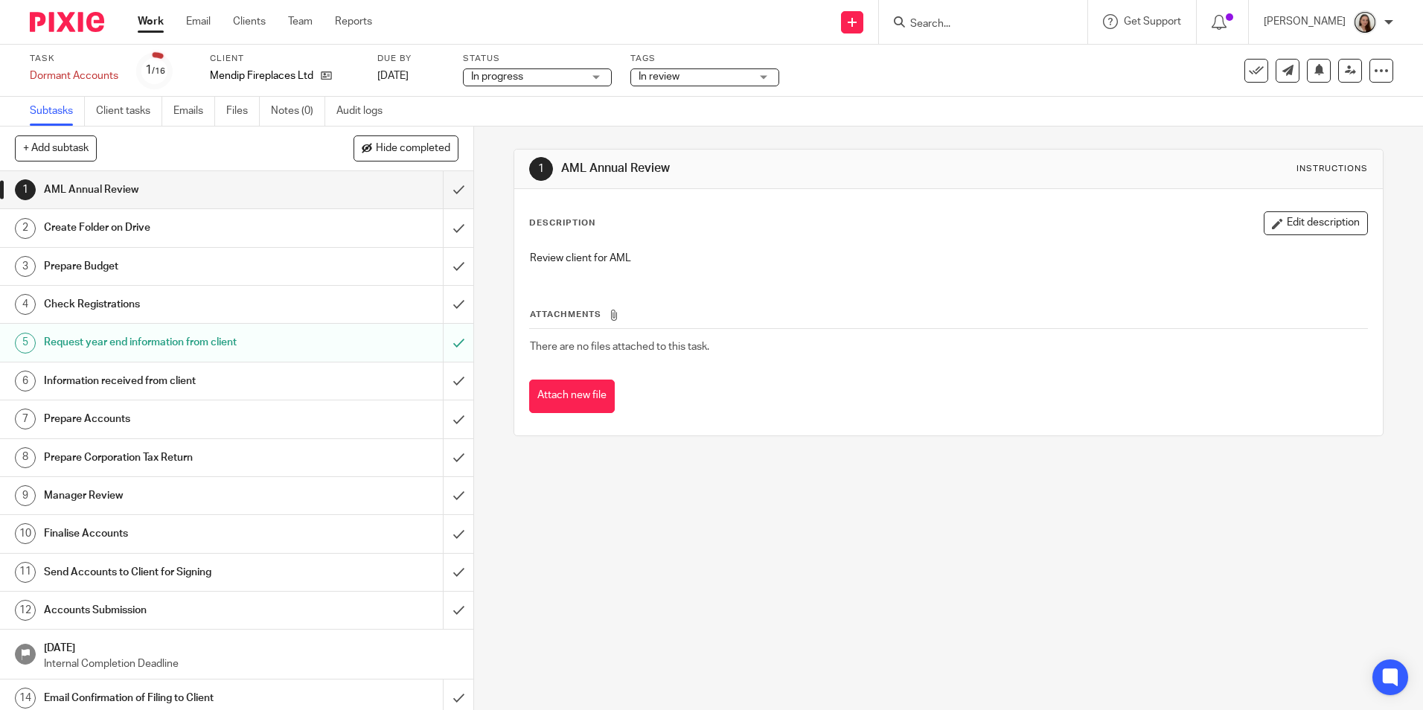
click at [116, 229] on h1 "Create Folder on Drive" at bounding box center [172, 228] width 256 height 22
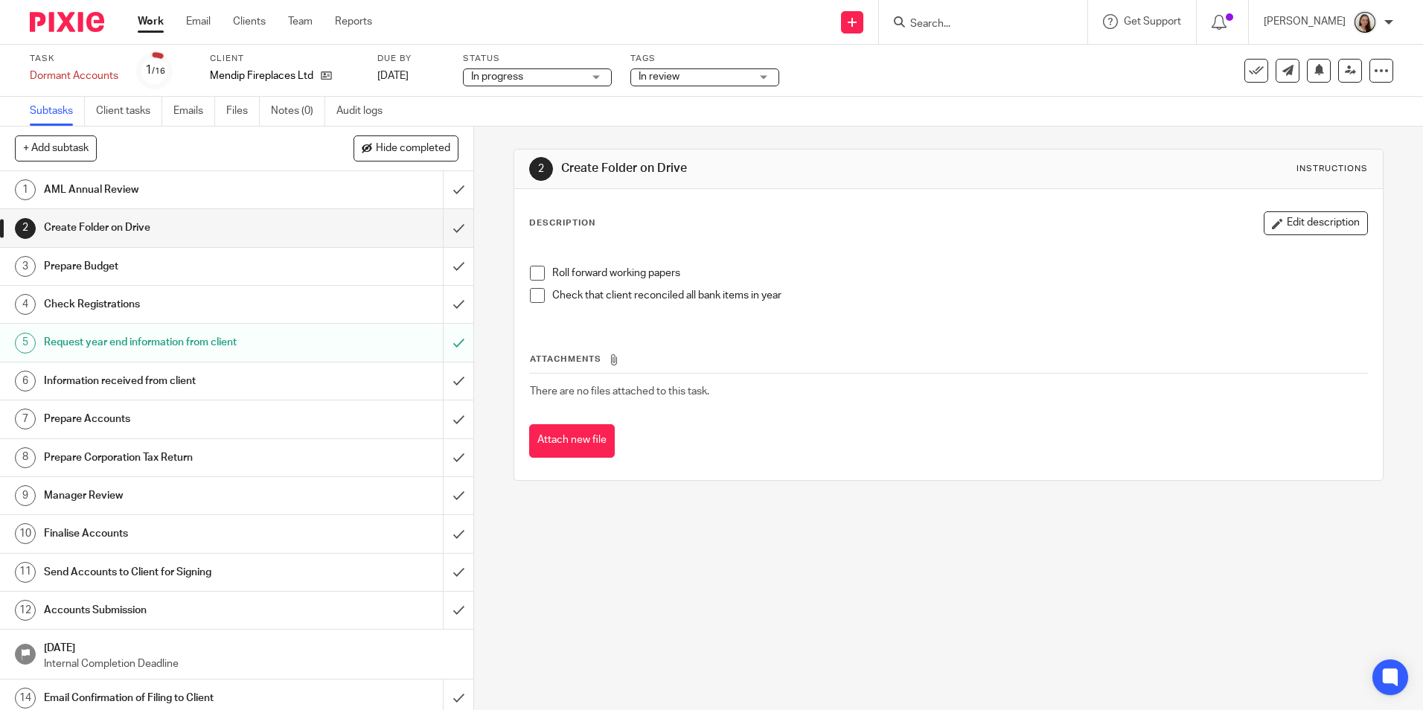
click at [444, 227] on input "submit" at bounding box center [236, 227] width 473 height 37
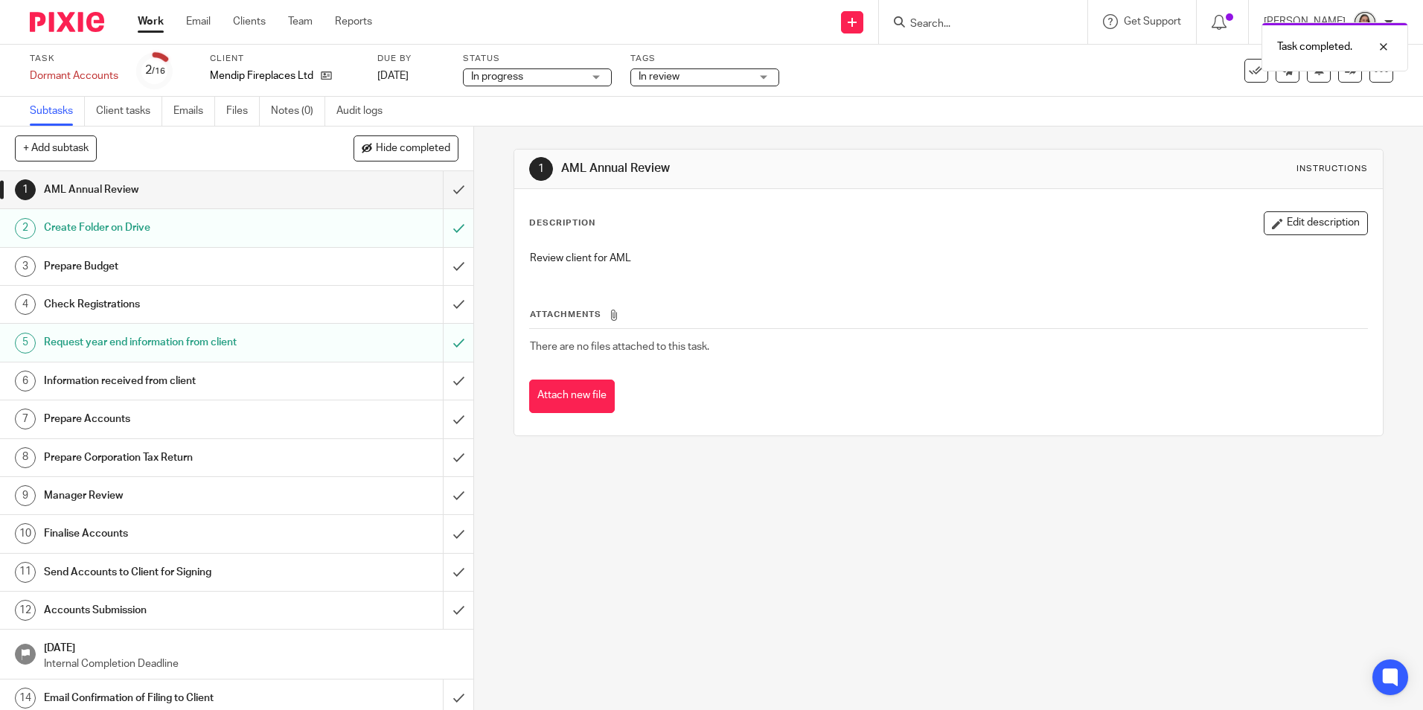
click at [184, 264] on h1 "Prepare Budget" at bounding box center [172, 266] width 256 height 22
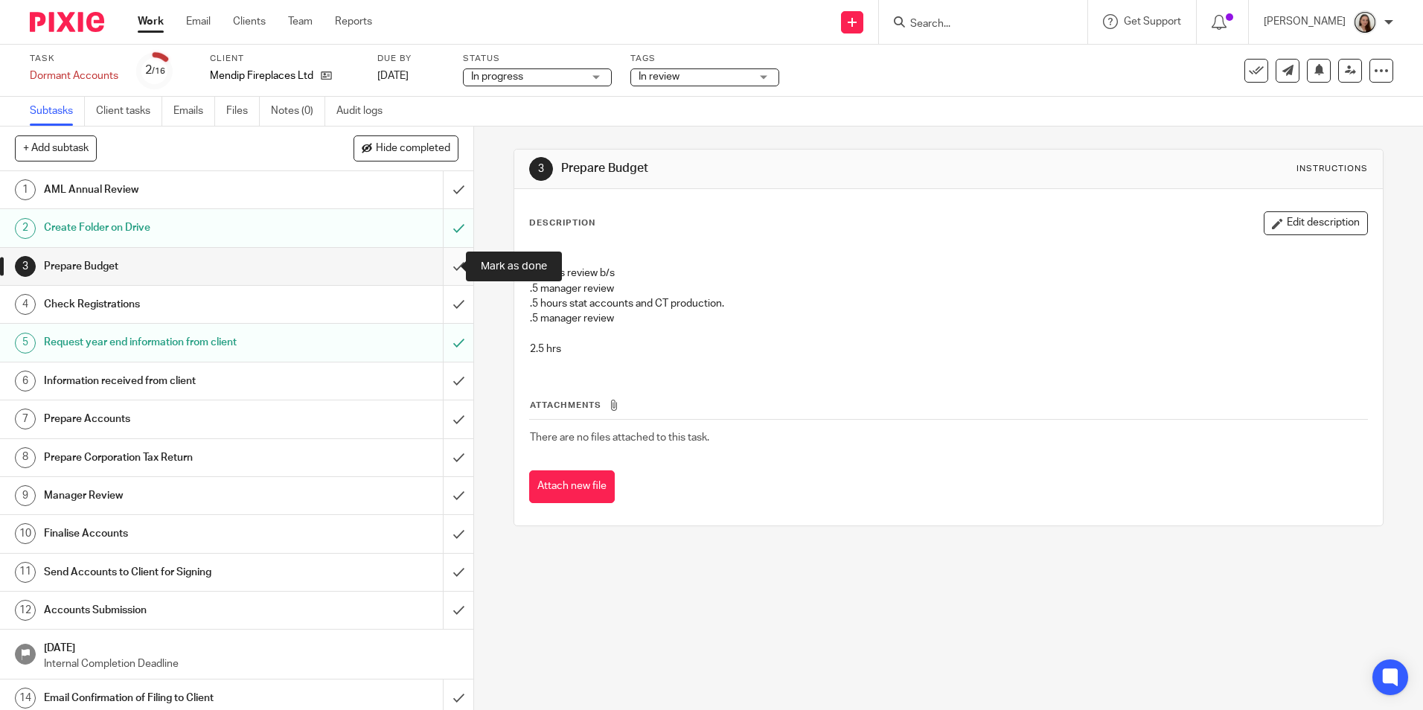
click at [439, 264] on input "submit" at bounding box center [236, 266] width 473 height 37
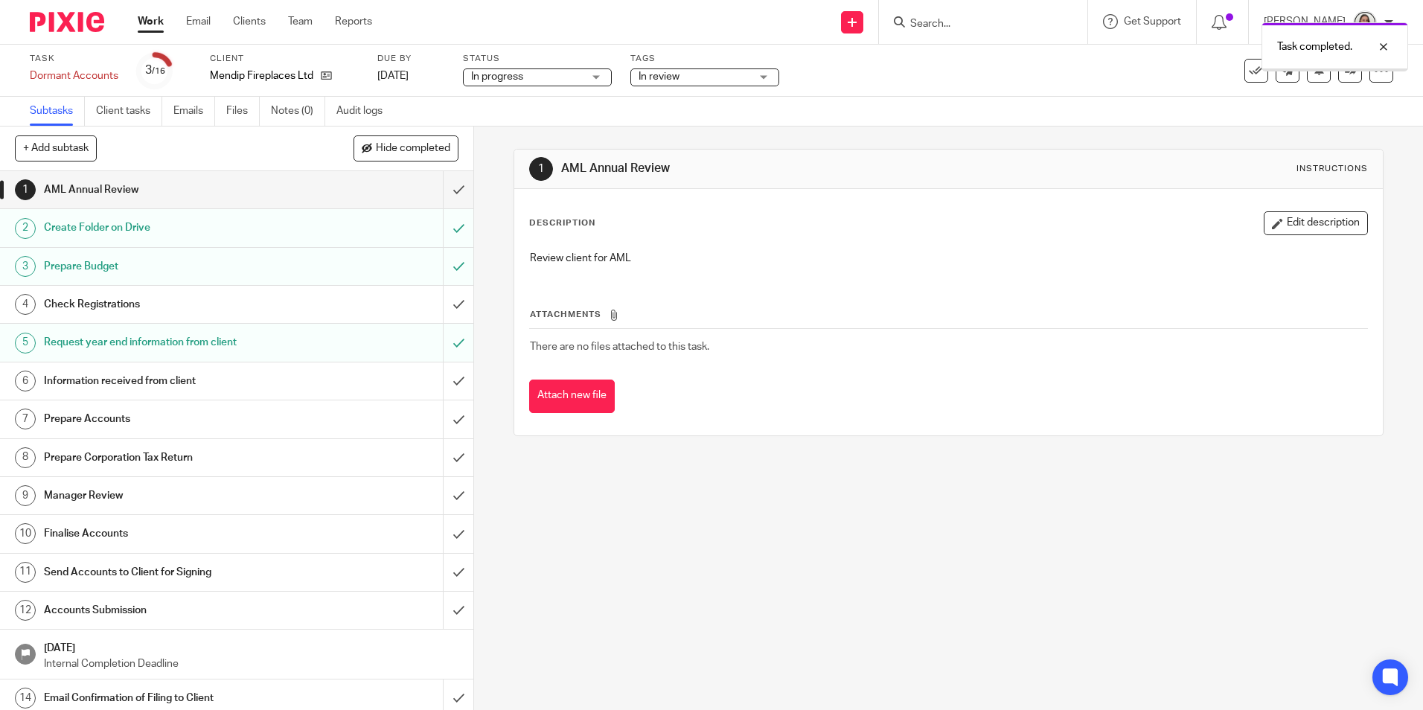
click at [132, 419] on h1 "Prepare Accounts" at bounding box center [172, 419] width 256 height 22
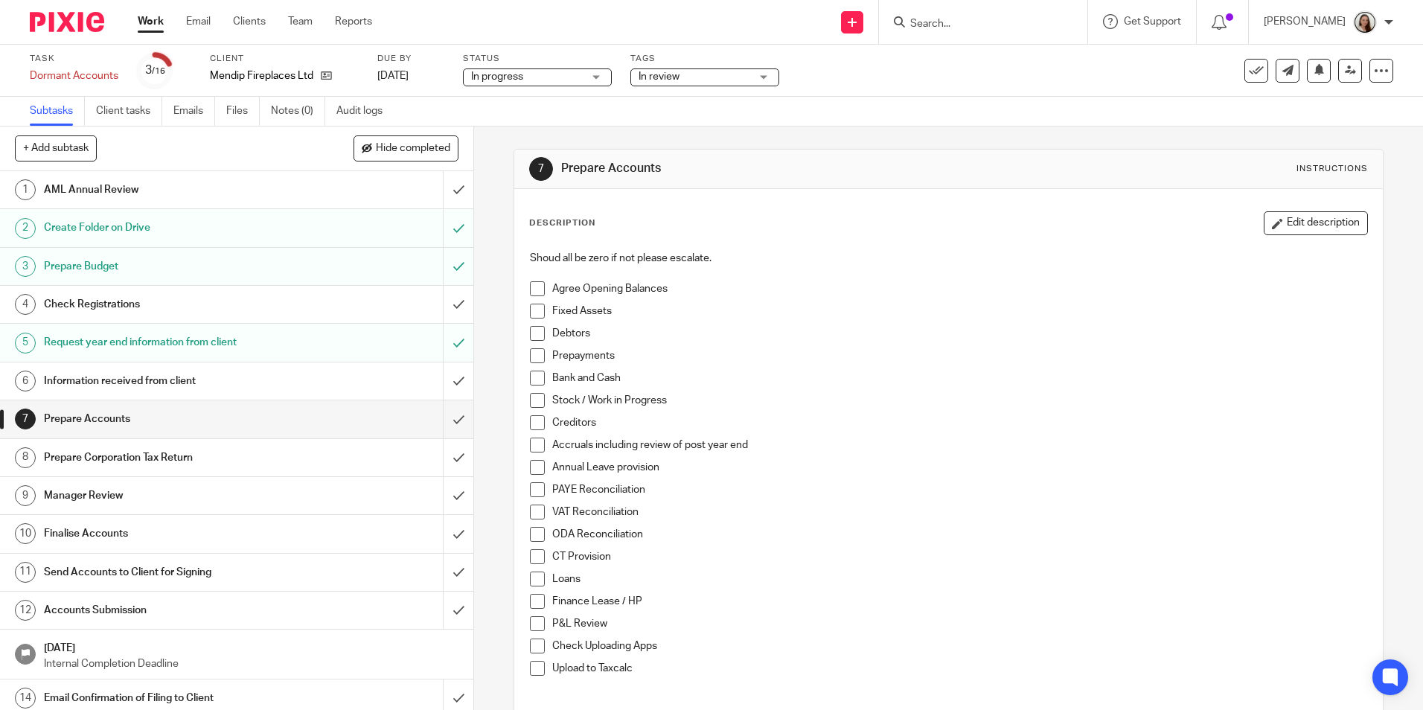
click at [536, 289] on span at bounding box center [537, 288] width 15 height 15
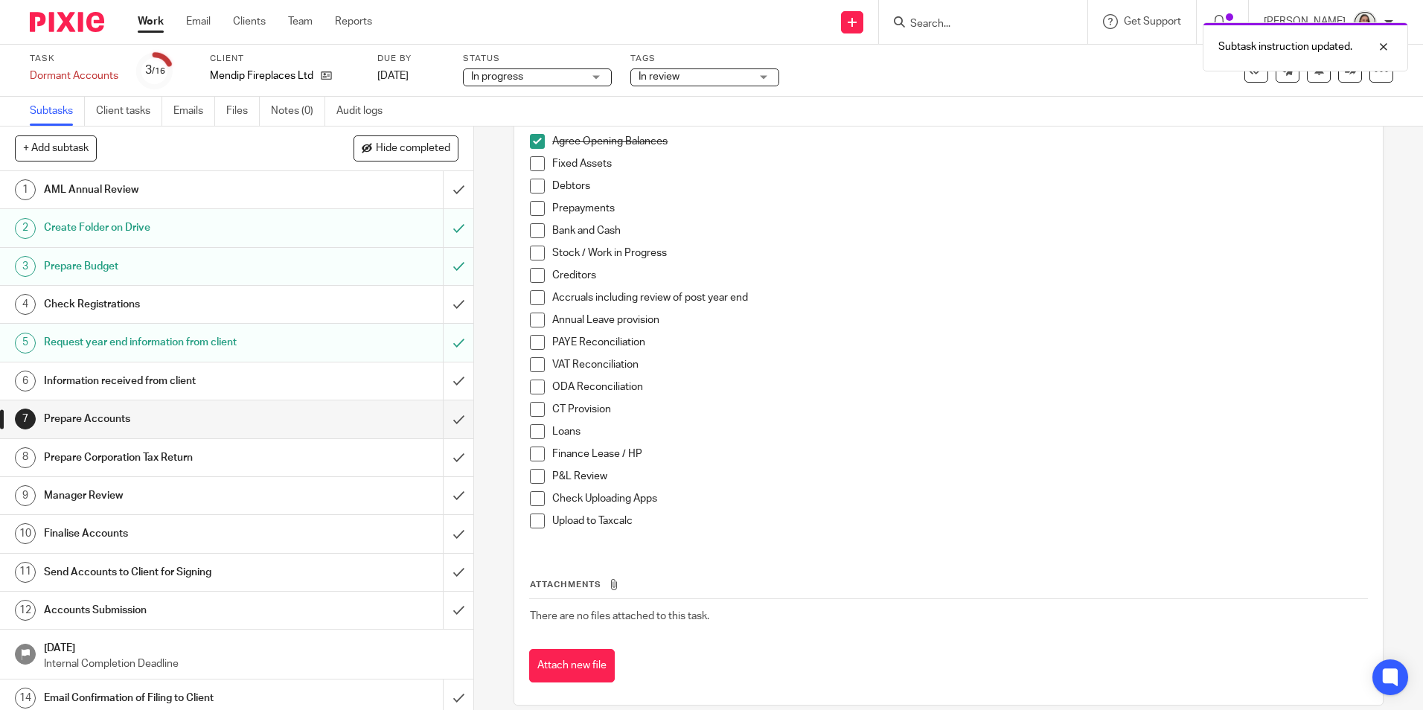
scroll to position [149, 0]
click at [541, 523] on li "Upload to Taxcalc" at bounding box center [948, 523] width 837 height 22
click at [533, 520] on span at bounding box center [537, 519] width 15 height 15
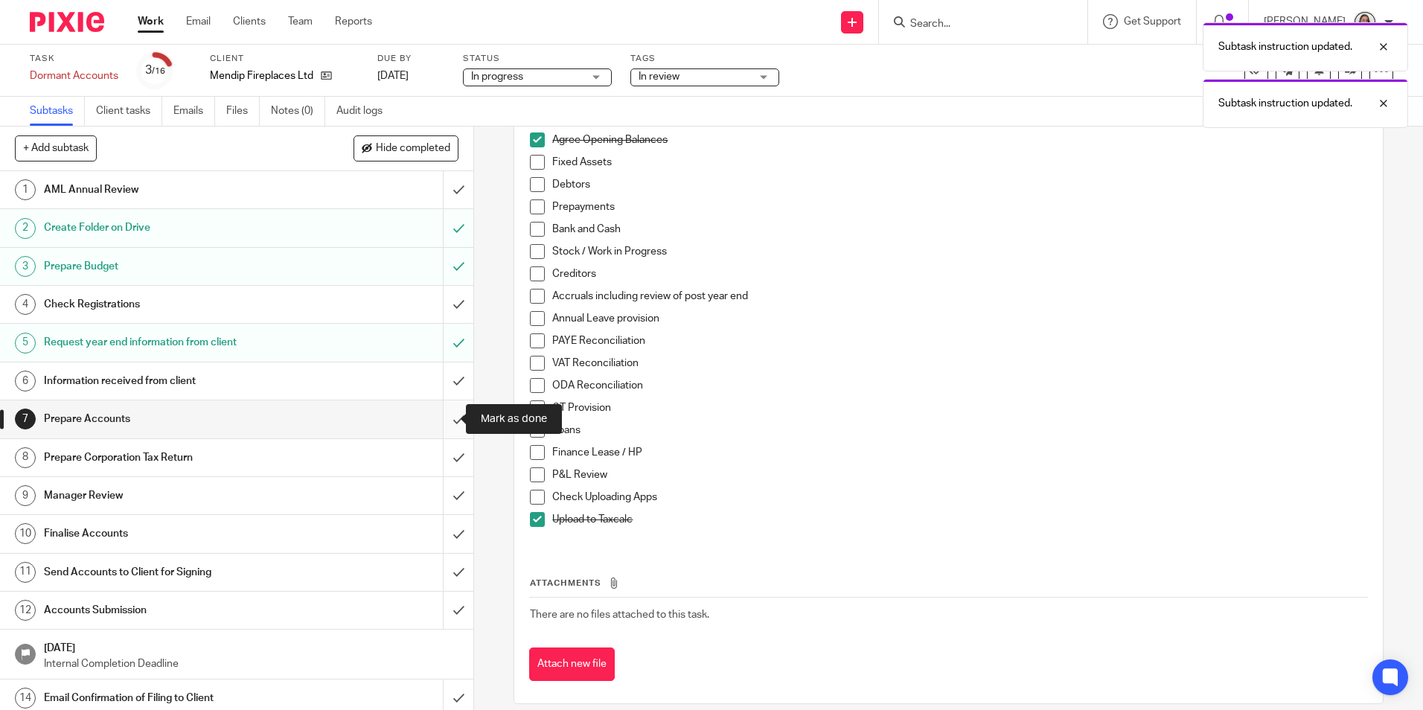
click at [446, 419] on input "submit" at bounding box center [236, 418] width 473 height 37
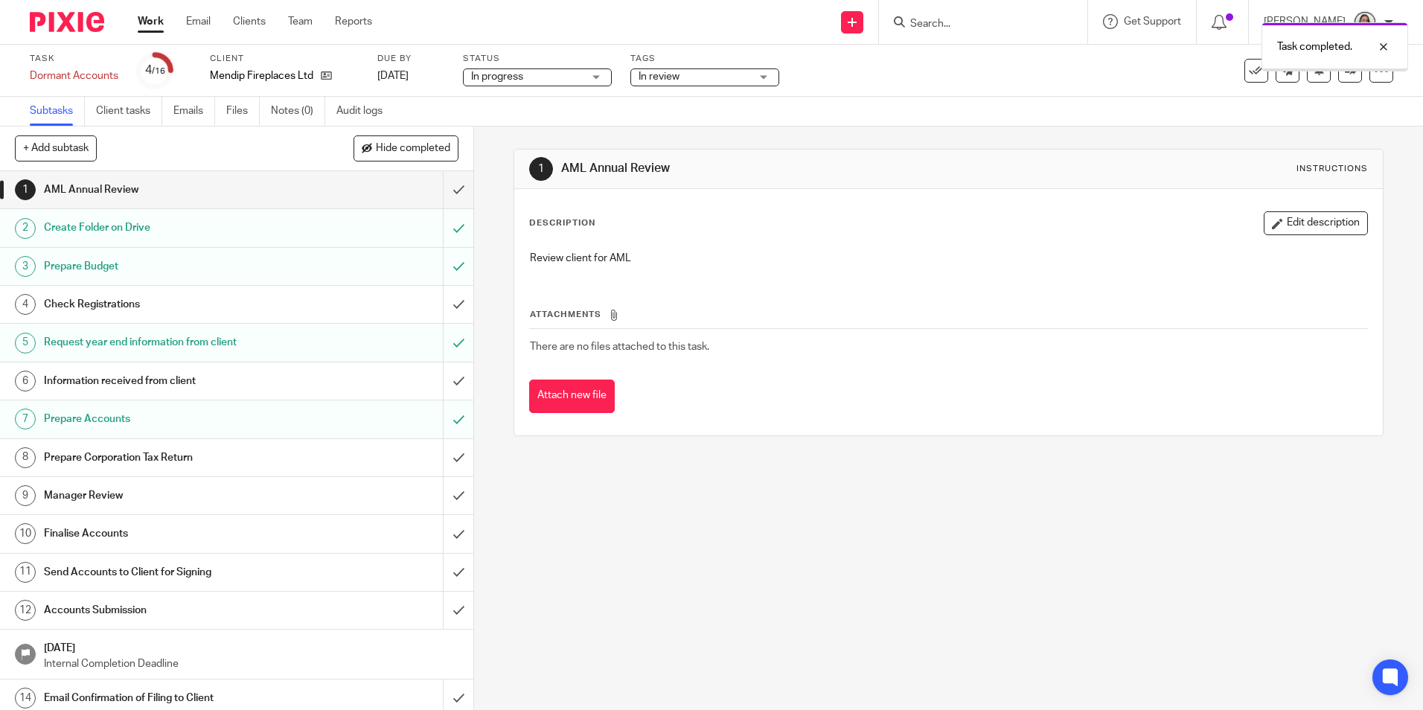
click at [182, 457] on h1 "Prepare Corporation Tax Return" at bounding box center [172, 458] width 256 height 22
